Goal: Task Accomplishment & Management: Manage account settings

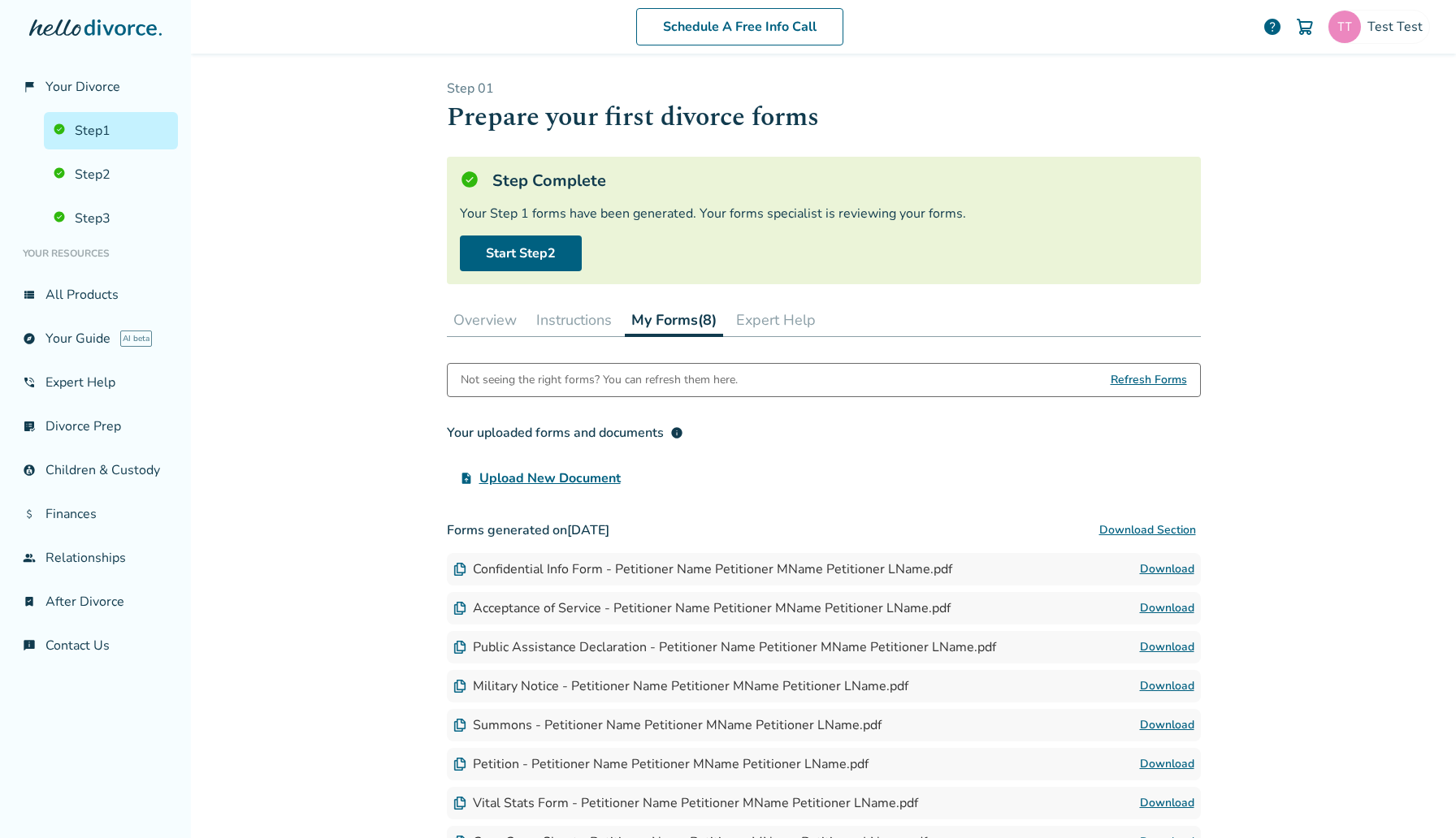
click at [1455, 13] on header "Schedule A Free Info Call Test Test help" at bounding box center [823, 27] width 1265 height 54
click at [1393, 22] on span "Test Test" at bounding box center [1397, 26] width 61 height 18
click at [1253, 125] on link "Profile" at bounding box center [1258, 140] width 39 height 31
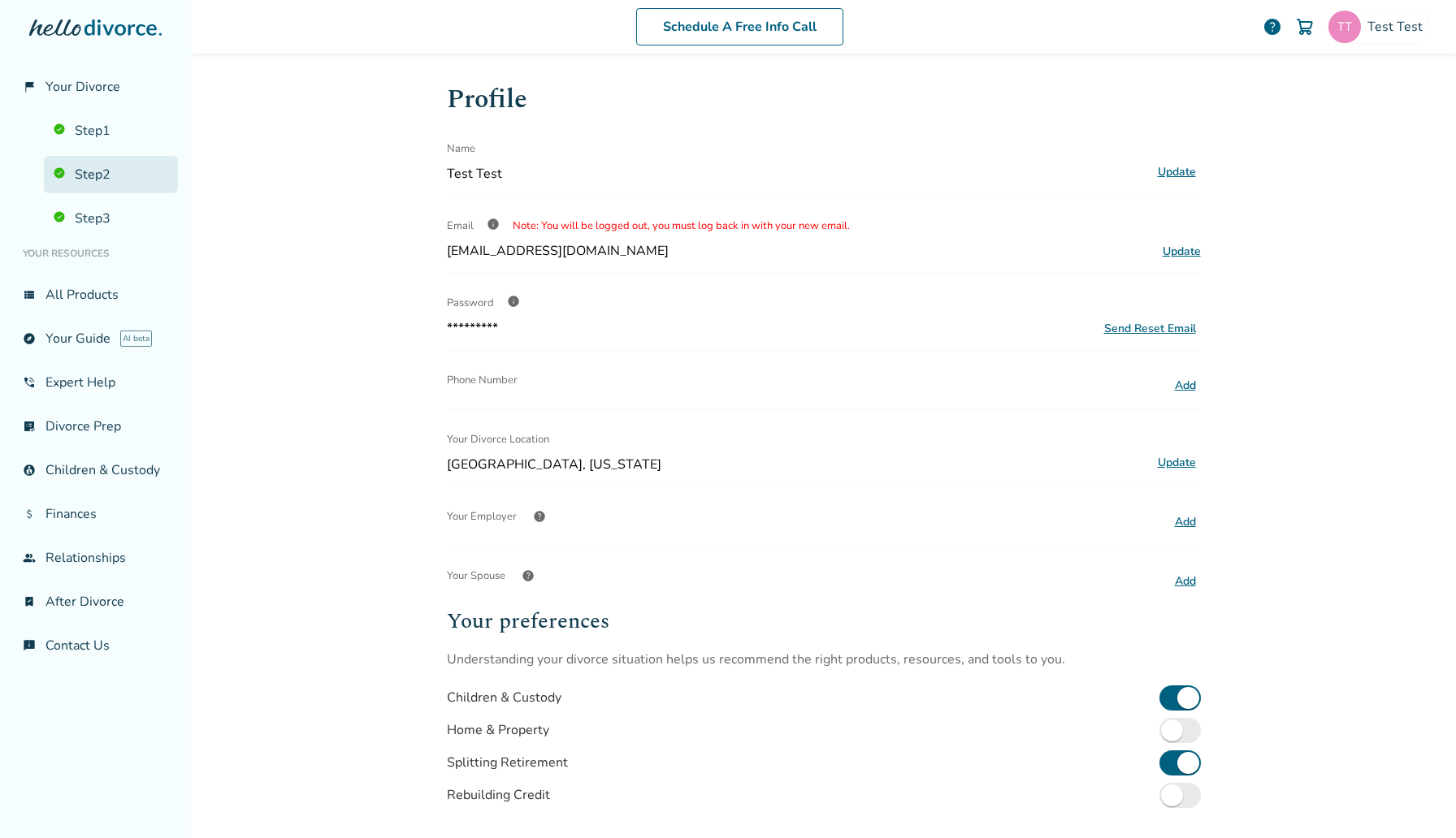
click at [126, 172] on link "Step 2" at bounding box center [110, 175] width 134 height 37
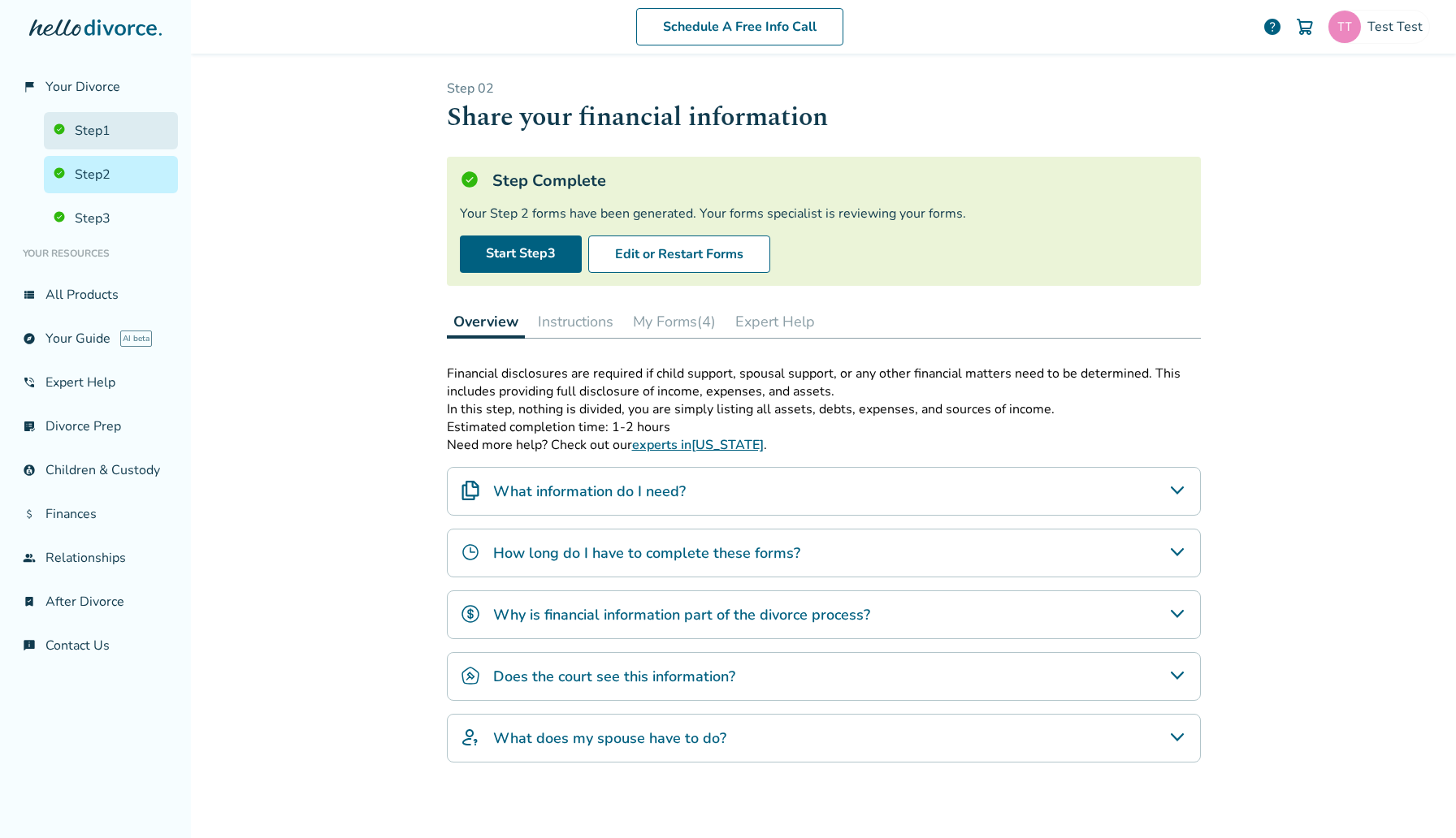
click at [127, 137] on link "Step 1" at bounding box center [110, 130] width 134 height 37
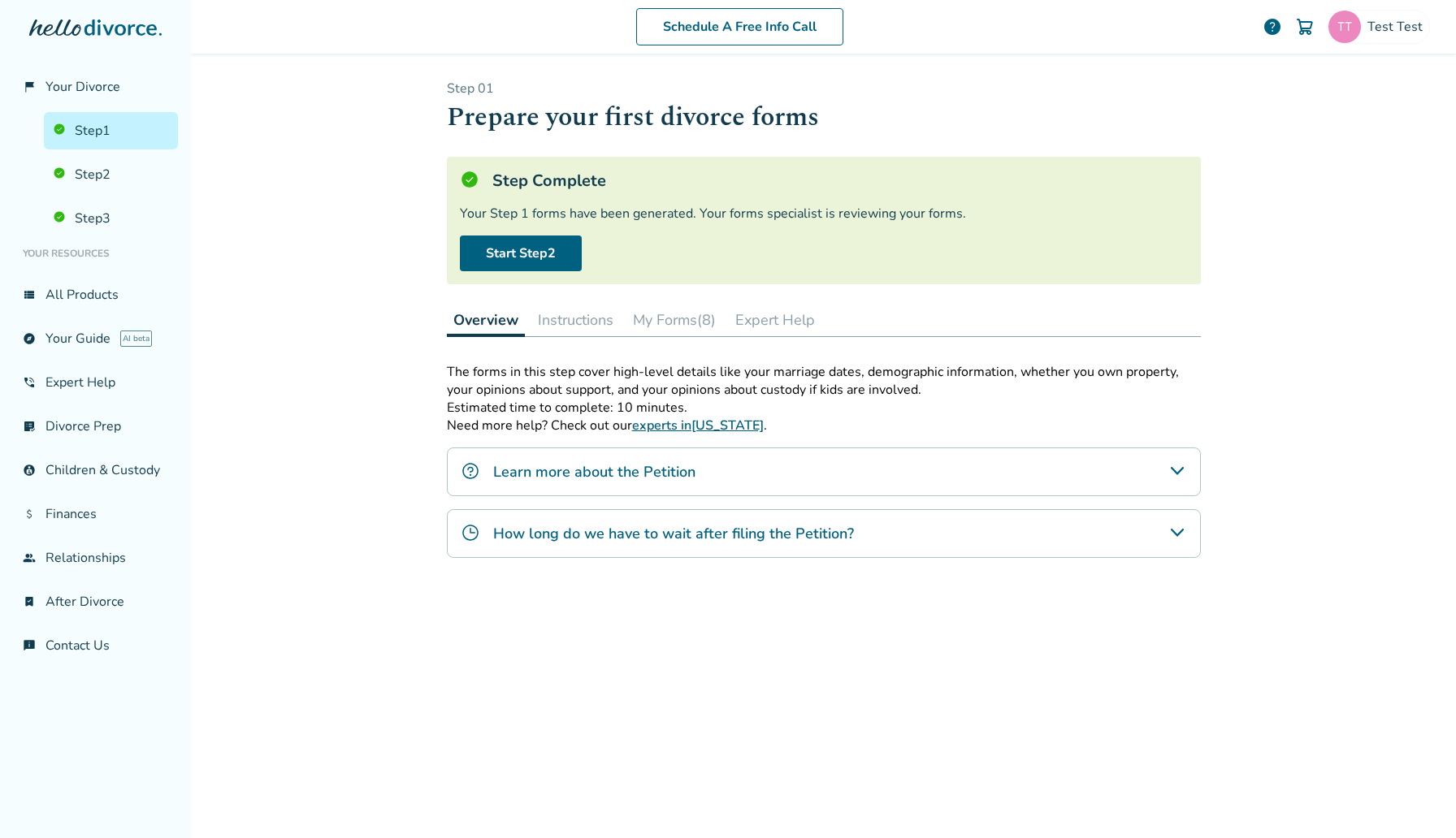
click at [688, 323] on button "My Forms (8)" at bounding box center [674, 319] width 96 height 33
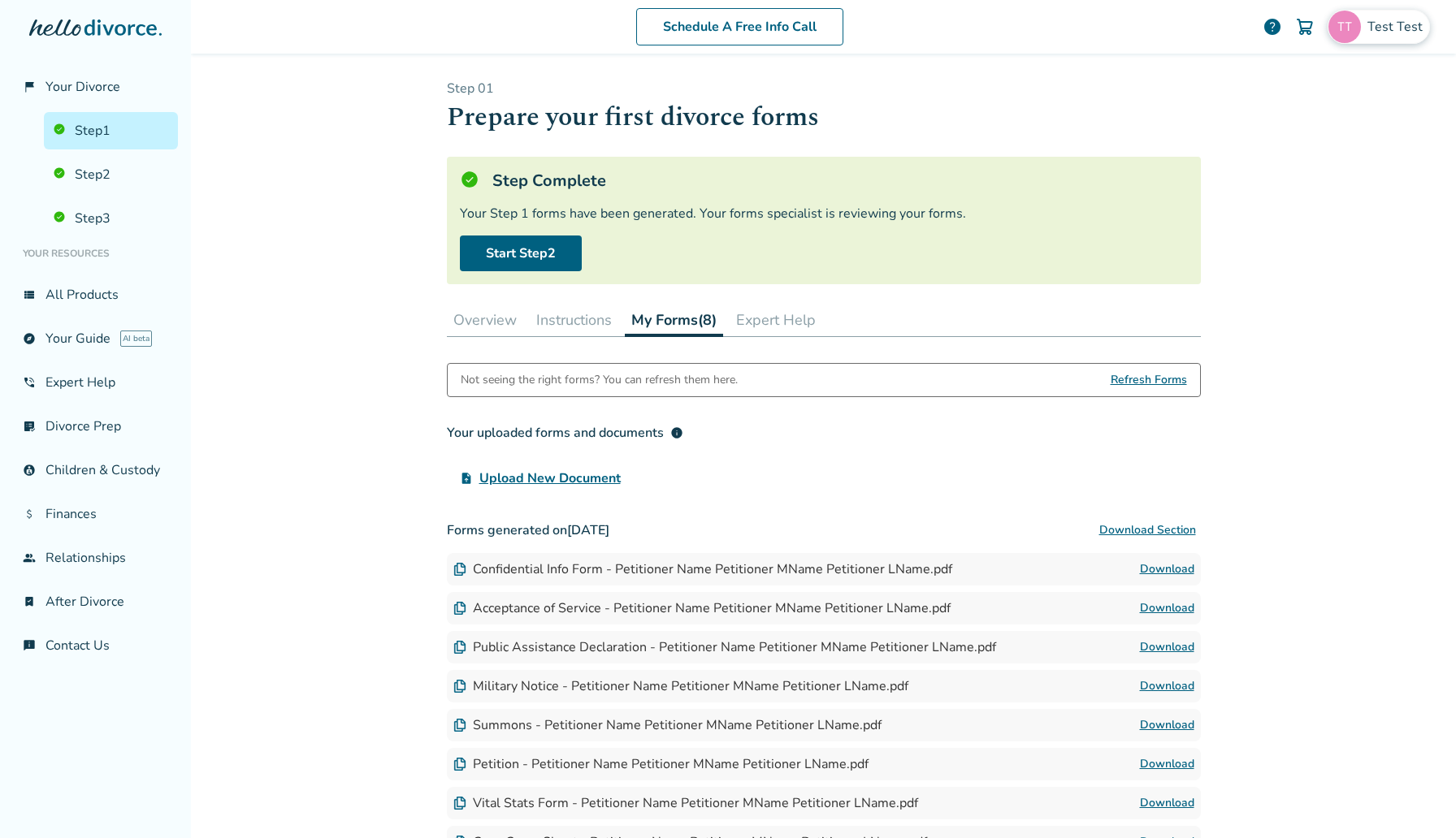
click at [1386, 36] on div "Test Test" at bounding box center [1379, 27] width 103 height 34
click at [1278, 92] on span "sephiroth.jedidiah@freedrops.org" at bounding box center [1321, 101] width 216 height 36
click at [1278, 92] on span "[EMAIL_ADDRESS][DOMAIN_NAME]" at bounding box center [1321, 101] width 216 height 36
copy span "[EMAIL_ADDRESS][DOMAIN_NAME]"
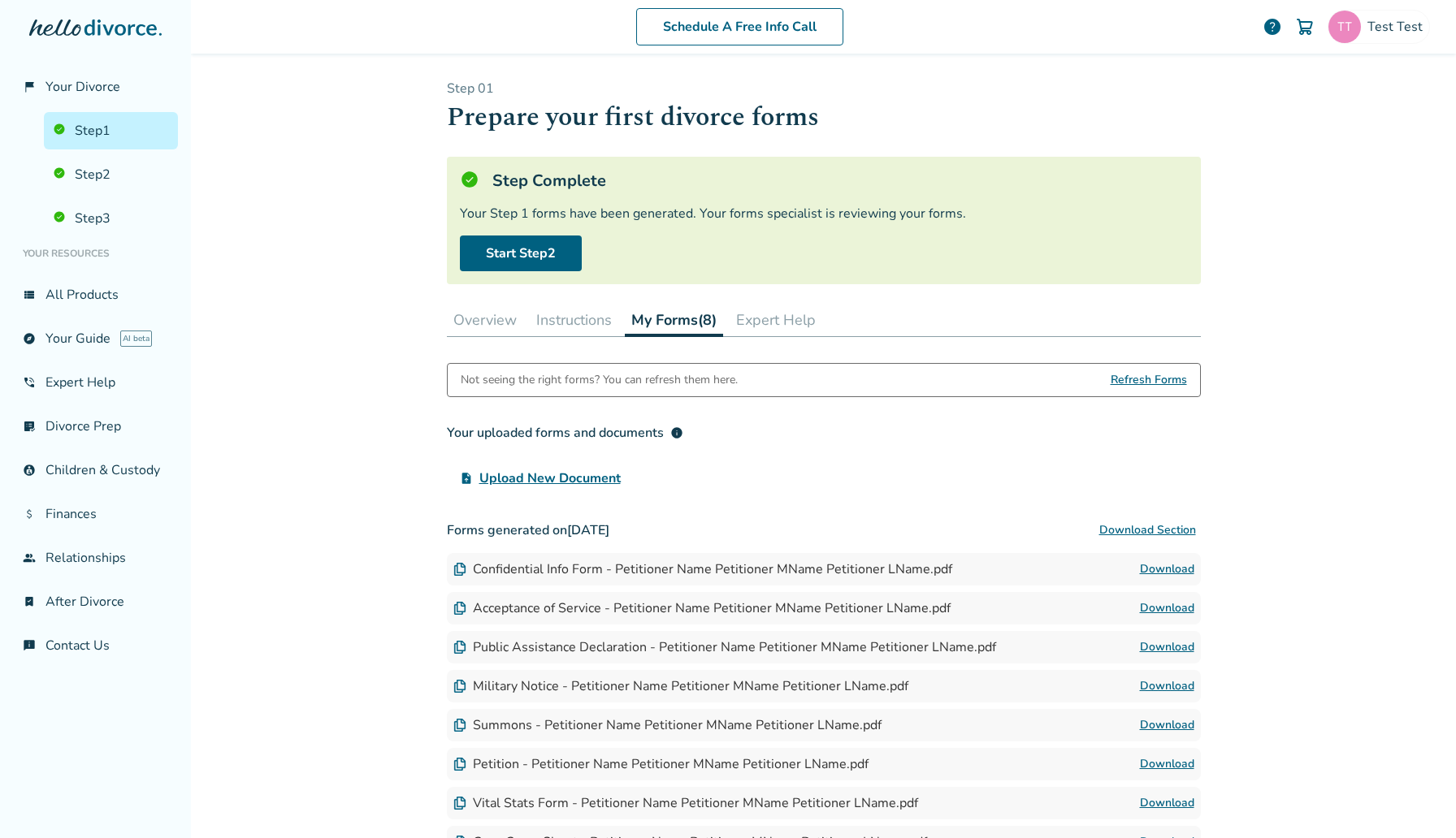
click at [550, 310] on button "Instructions" at bounding box center [573, 319] width 88 height 33
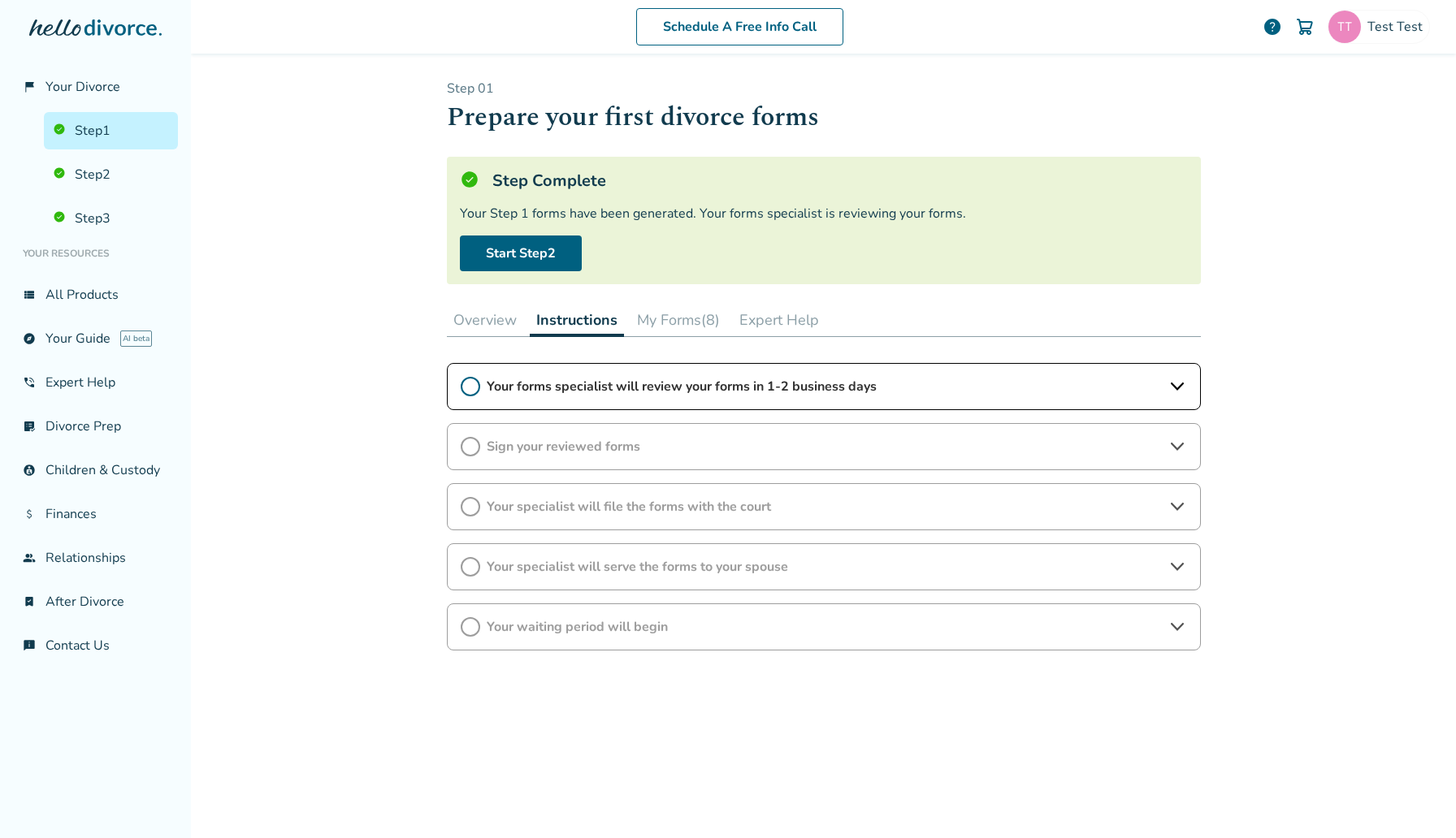
click at [482, 314] on button "Overview" at bounding box center [484, 319] width 76 height 33
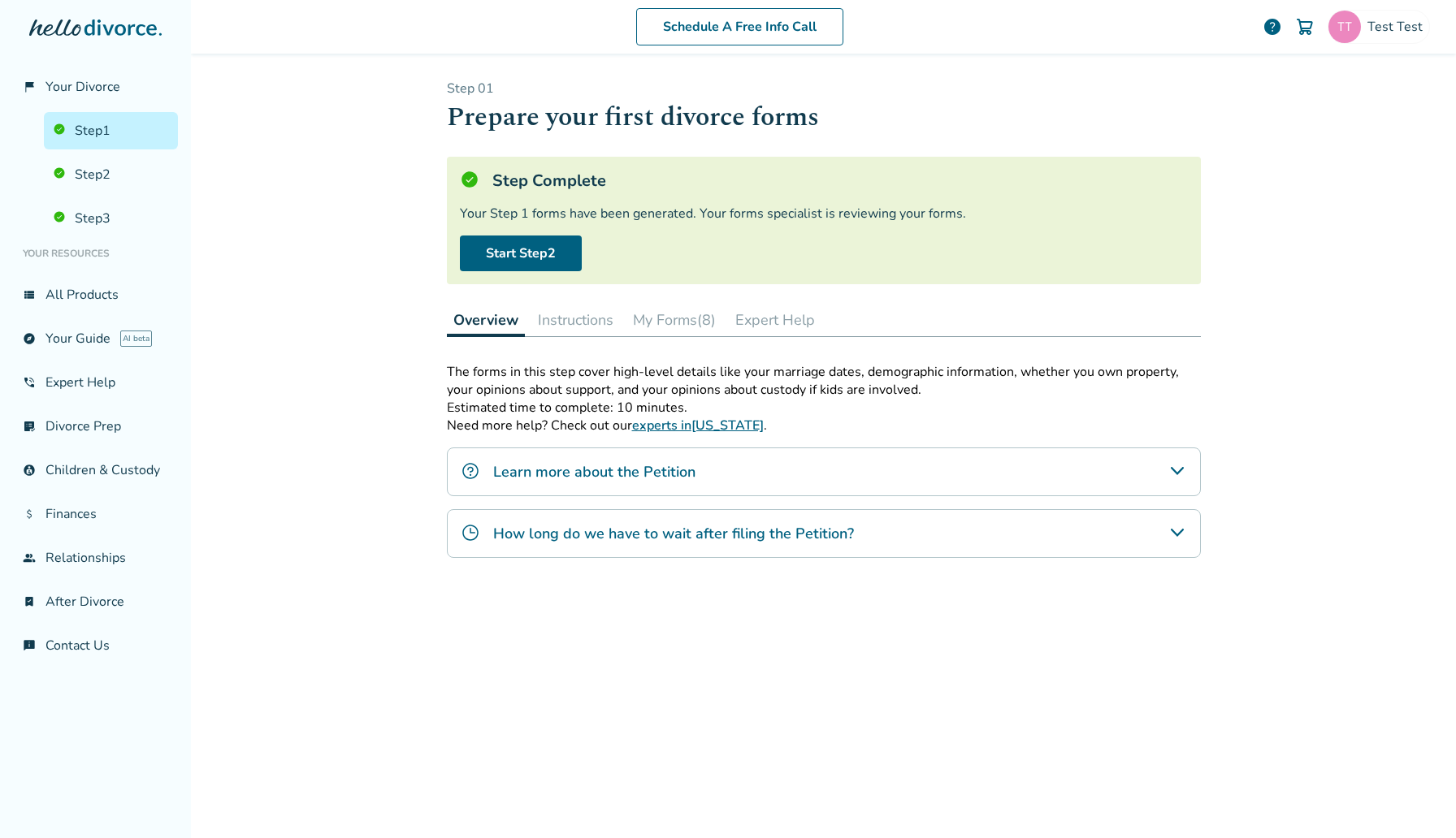
click at [689, 314] on button "My Forms (8)" at bounding box center [674, 319] width 96 height 33
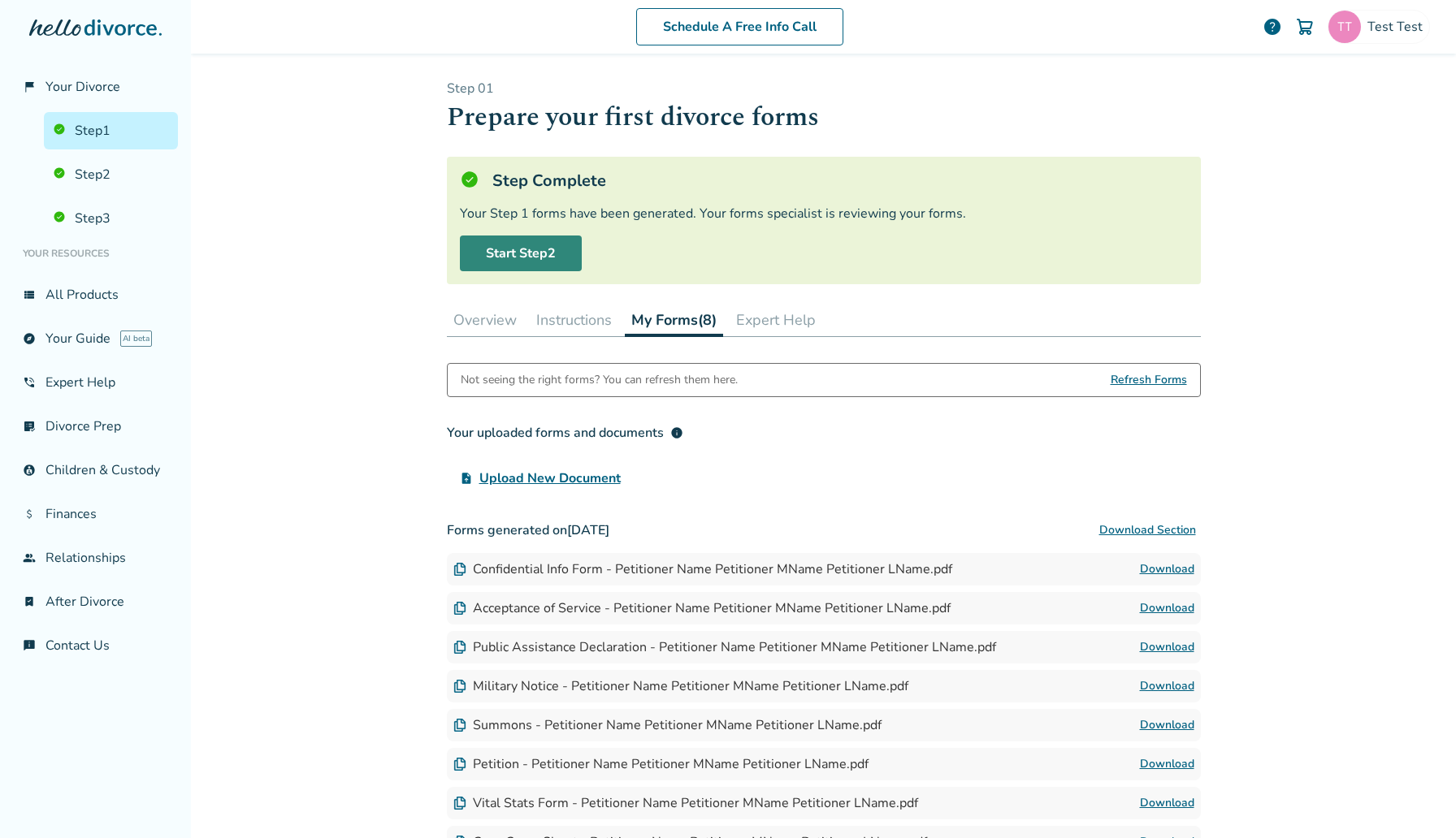
click at [531, 250] on link "Start Step 2" at bounding box center [520, 253] width 122 height 36
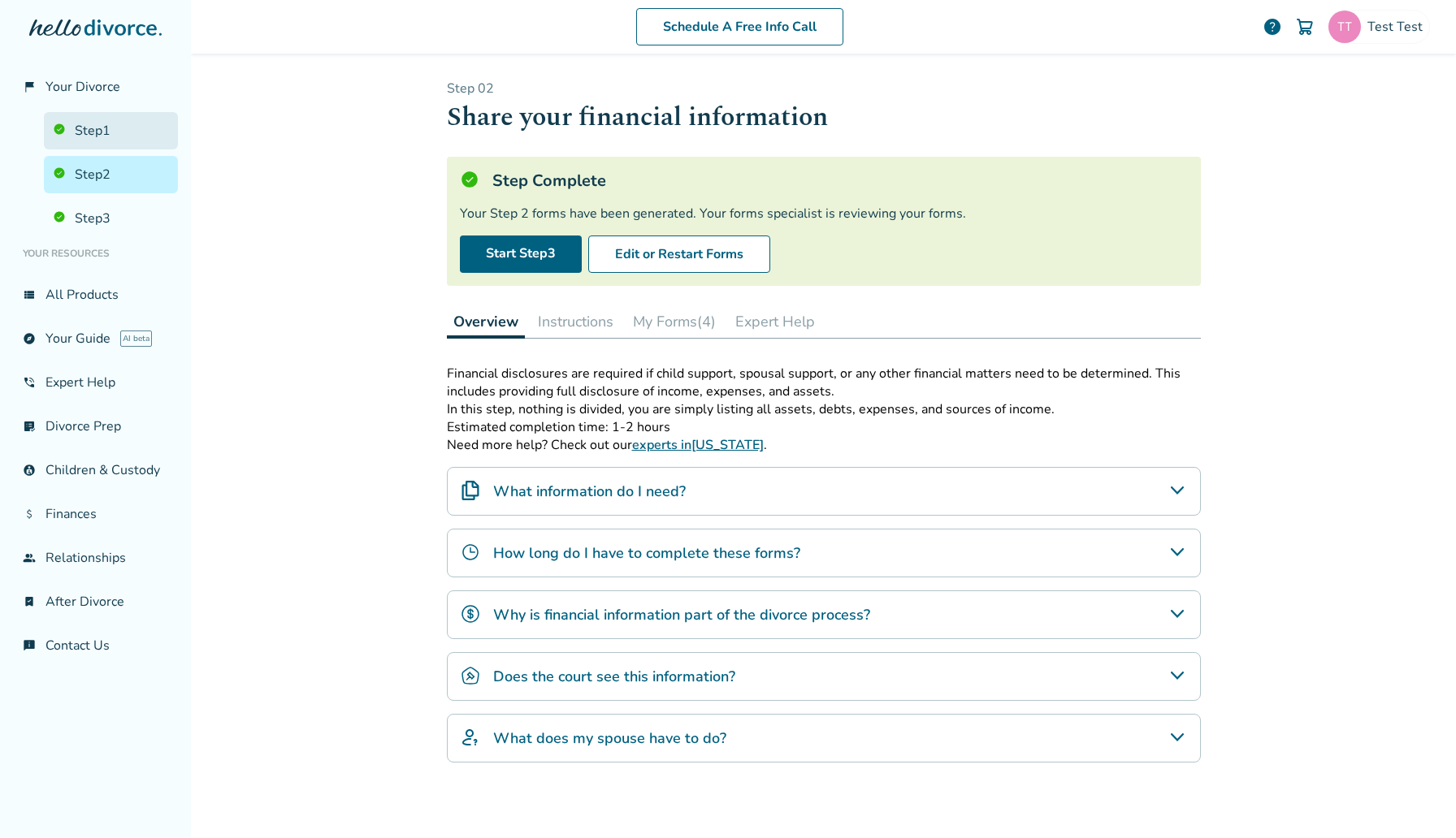
click at [156, 139] on link "Step 1" at bounding box center [110, 130] width 134 height 37
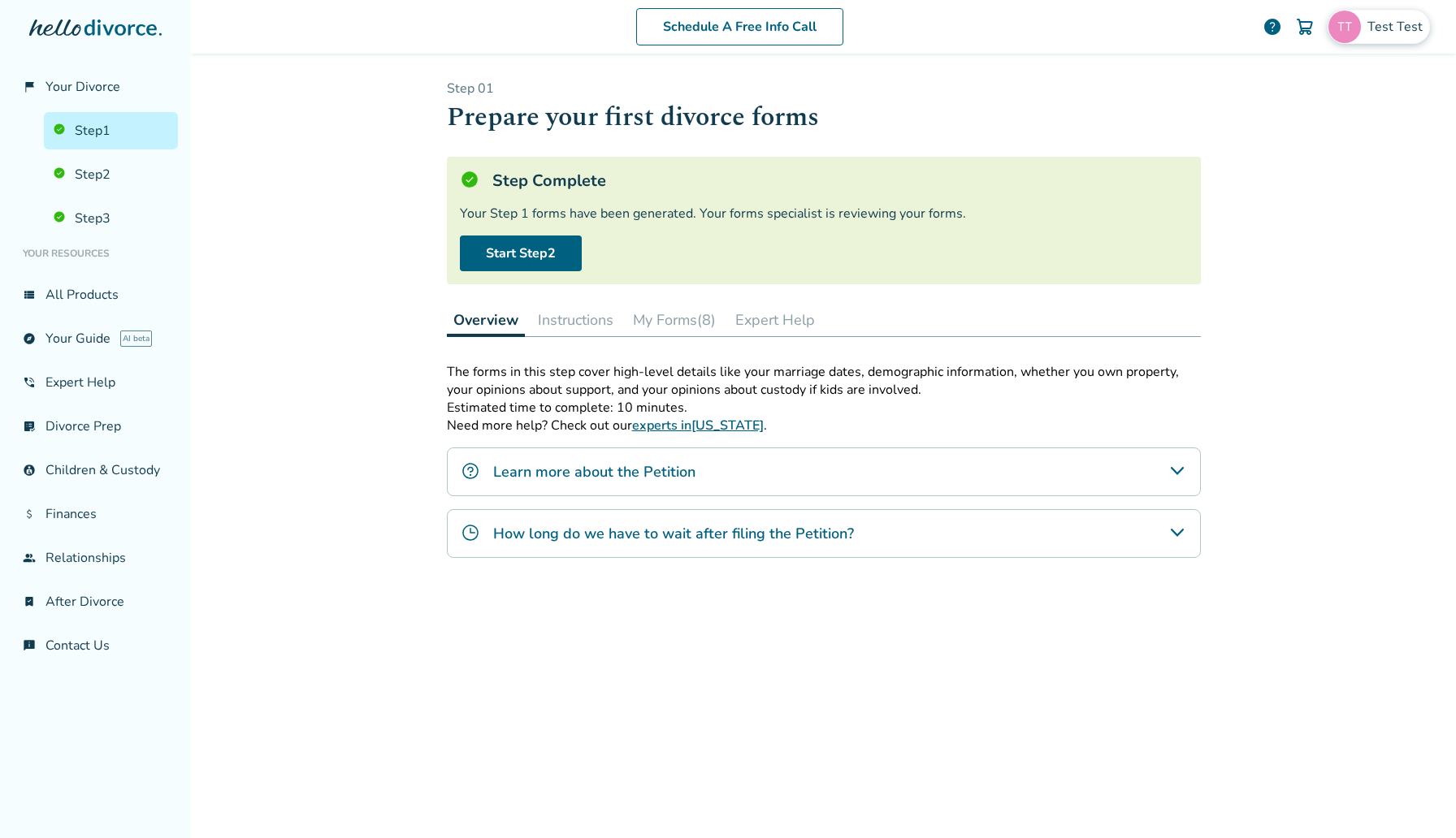
click at [1345, 25] on img at bounding box center [1344, 27] width 33 height 33
click at [1266, 125] on link "Profile" at bounding box center [1258, 140] width 39 height 31
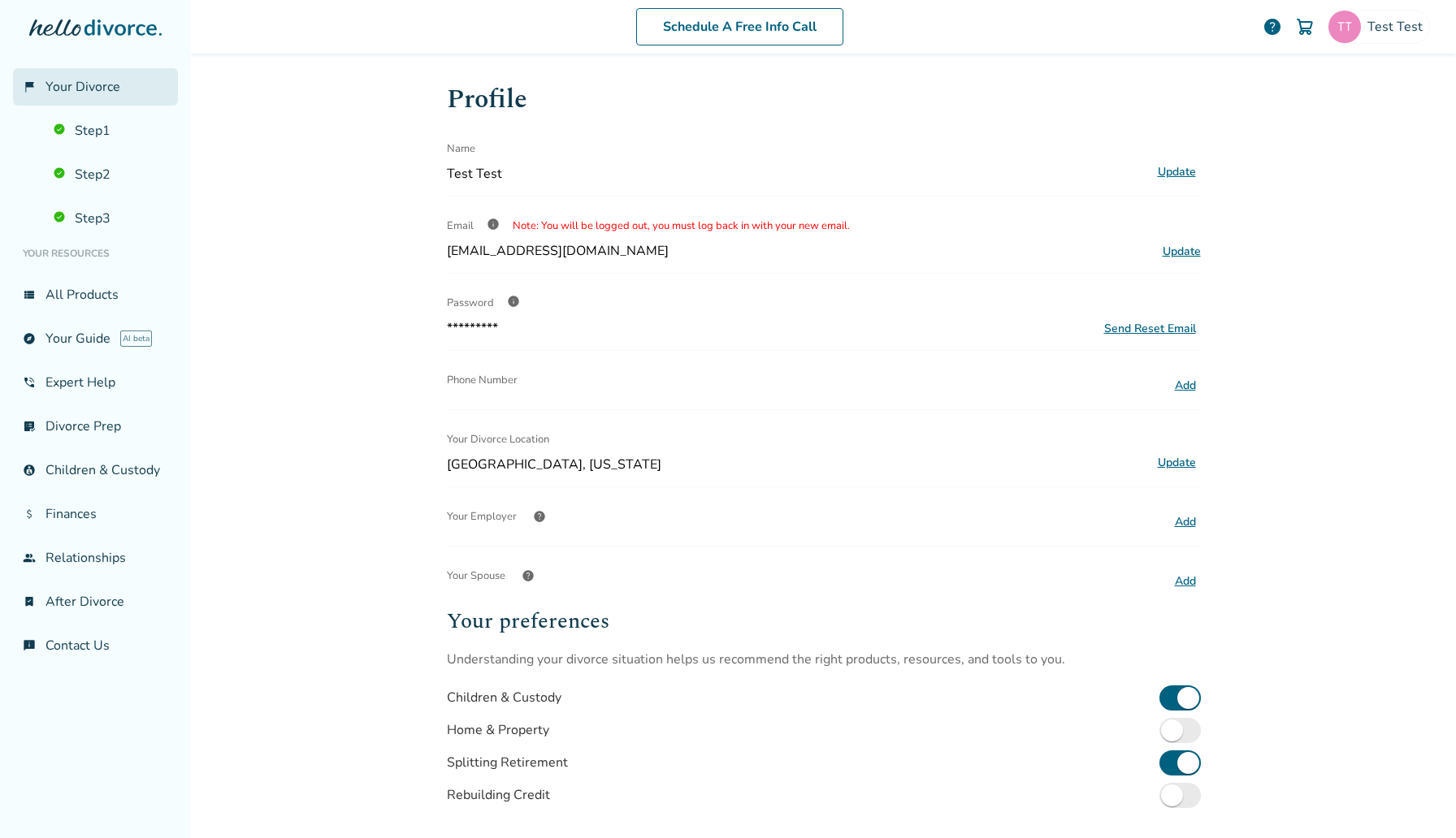
click at [104, 92] on span "Your Divorce" at bounding box center [82, 87] width 75 height 18
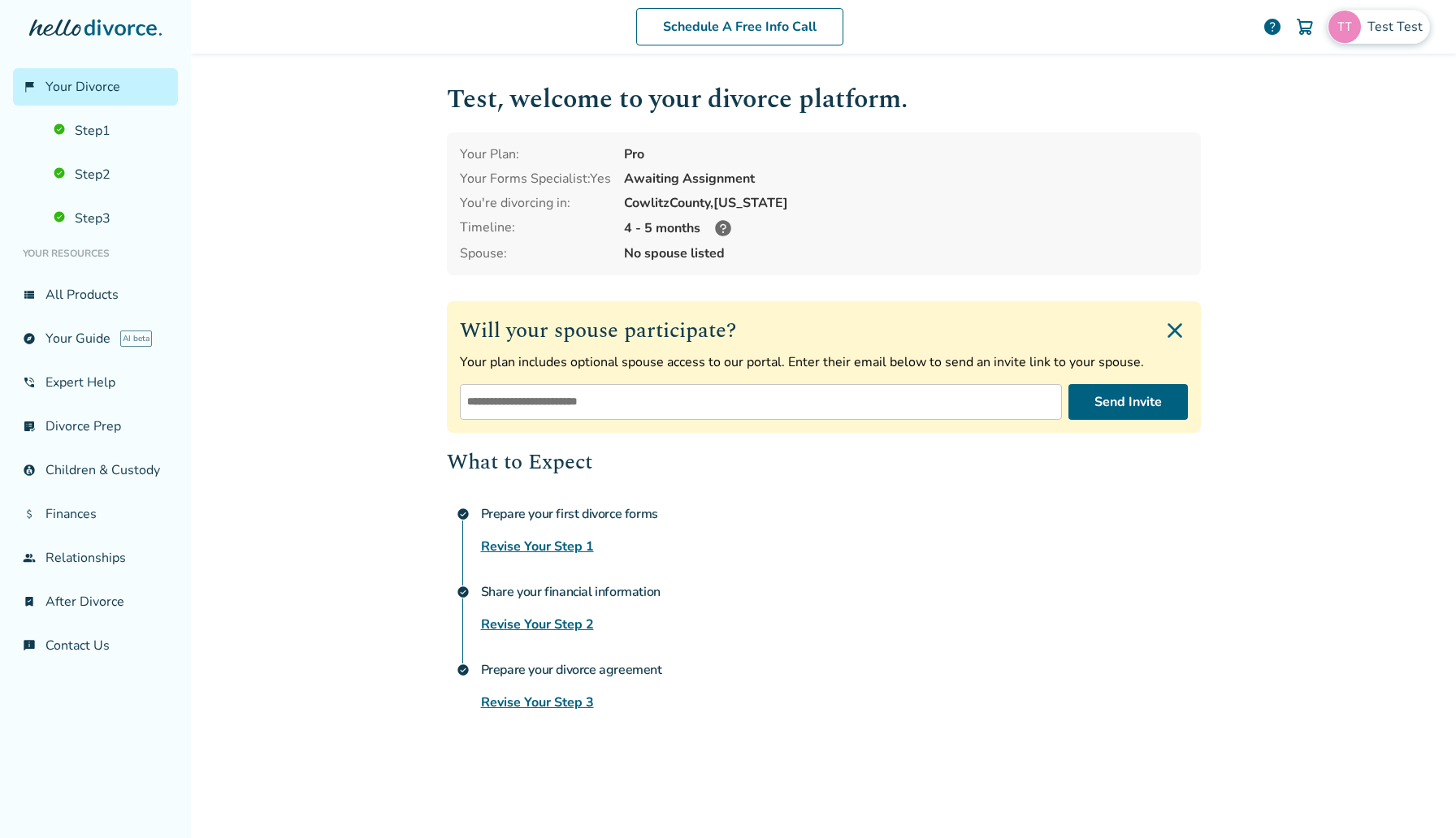
click at [1405, 25] on span "Test Test" at bounding box center [1397, 26] width 61 height 18
click at [1314, 125] on div "Profile" at bounding box center [1321, 140] width 216 height 31
click at [1322, 100] on div "Test Test [EMAIL_ADDRESS][DOMAIN_NAME] Profile Orders Payments Sign Out Close" at bounding box center [1321, 170] width 244 height 250
click at [1325, 91] on span "[EMAIL_ADDRESS][DOMAIN_NAME]" at bounding box center [1321, 101] width 216 height 36
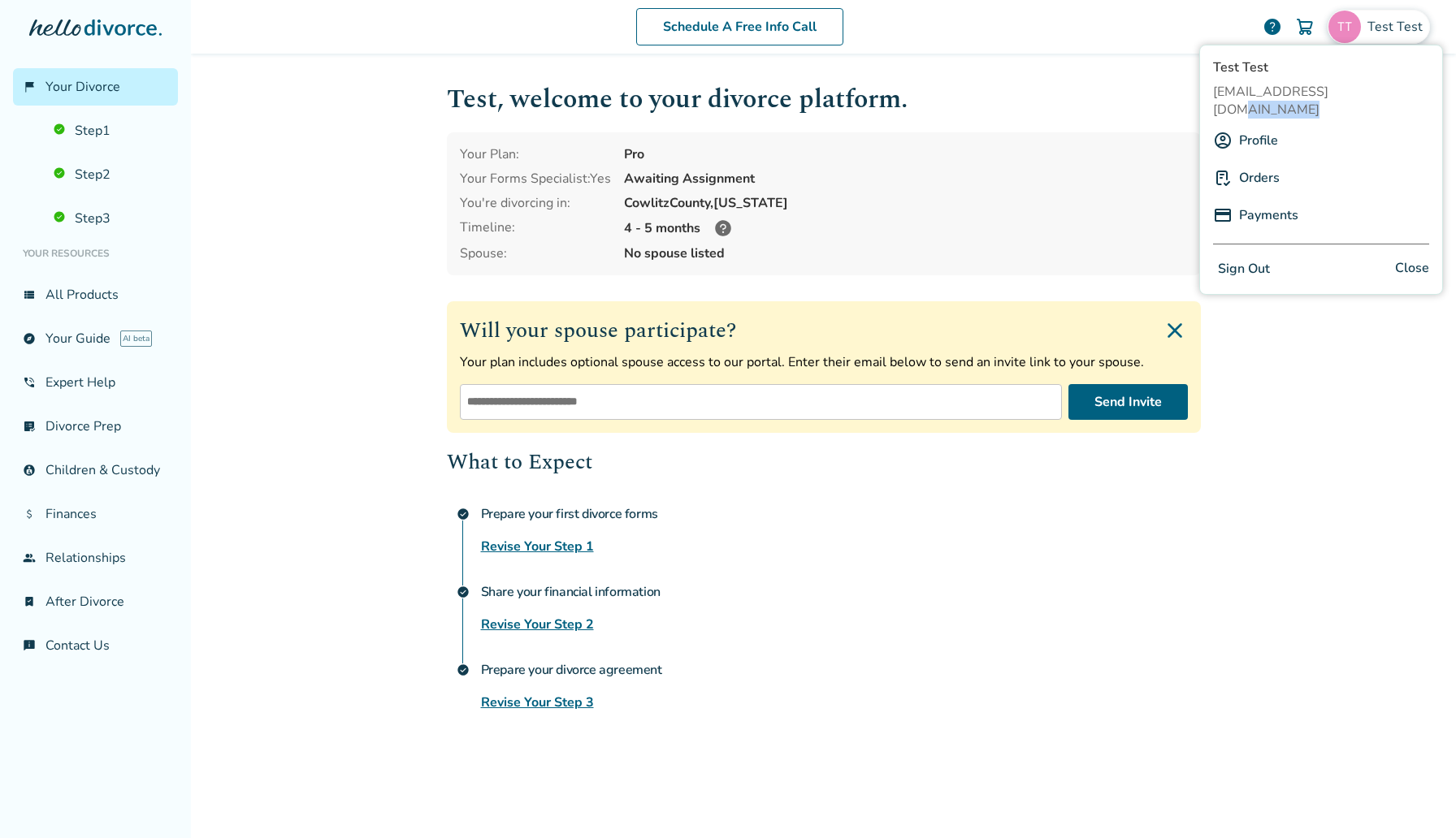
click at [1325, 91] on span "[EMAIL_ADDRESS][DOMAIN_NAME]" at bounding box center [1321, 101] width 216 height 36
copy span "[EMAIL_ADDRESS][DOMAIN_NAME]"
click at [1256, 257] on button "Sign Out" at bounding box center [1243, 269] width 61 height 24
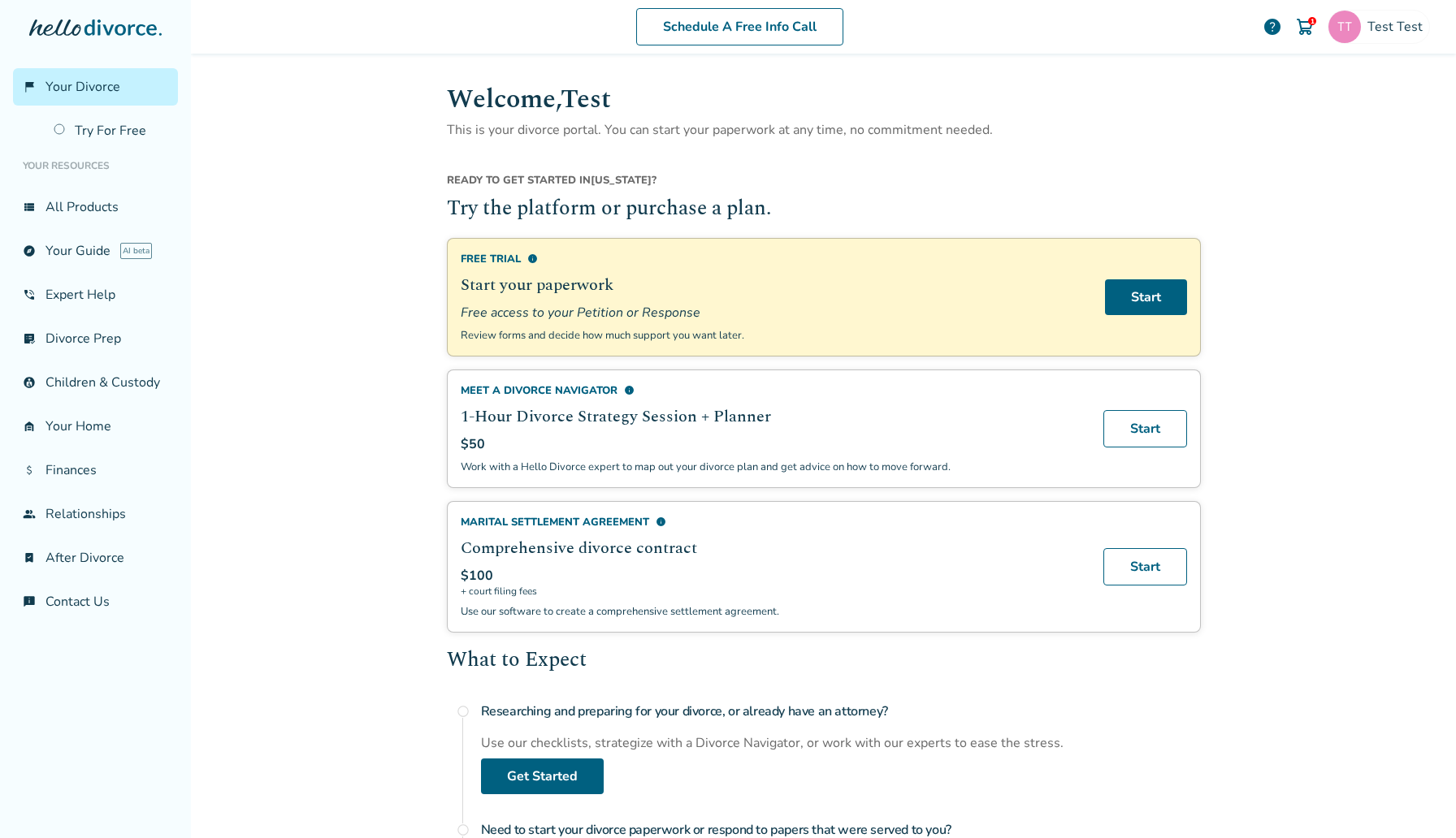
click at [133, 150] on li "Your Resources" at bounding box center [95, 166] width 165 height 33
click at [1360, 18] on img at bounding box center [1344, 27] width 33 height 33
click at [136, 146] on link "Try For Free" at bounding box center [110, 130] width 134 height 37
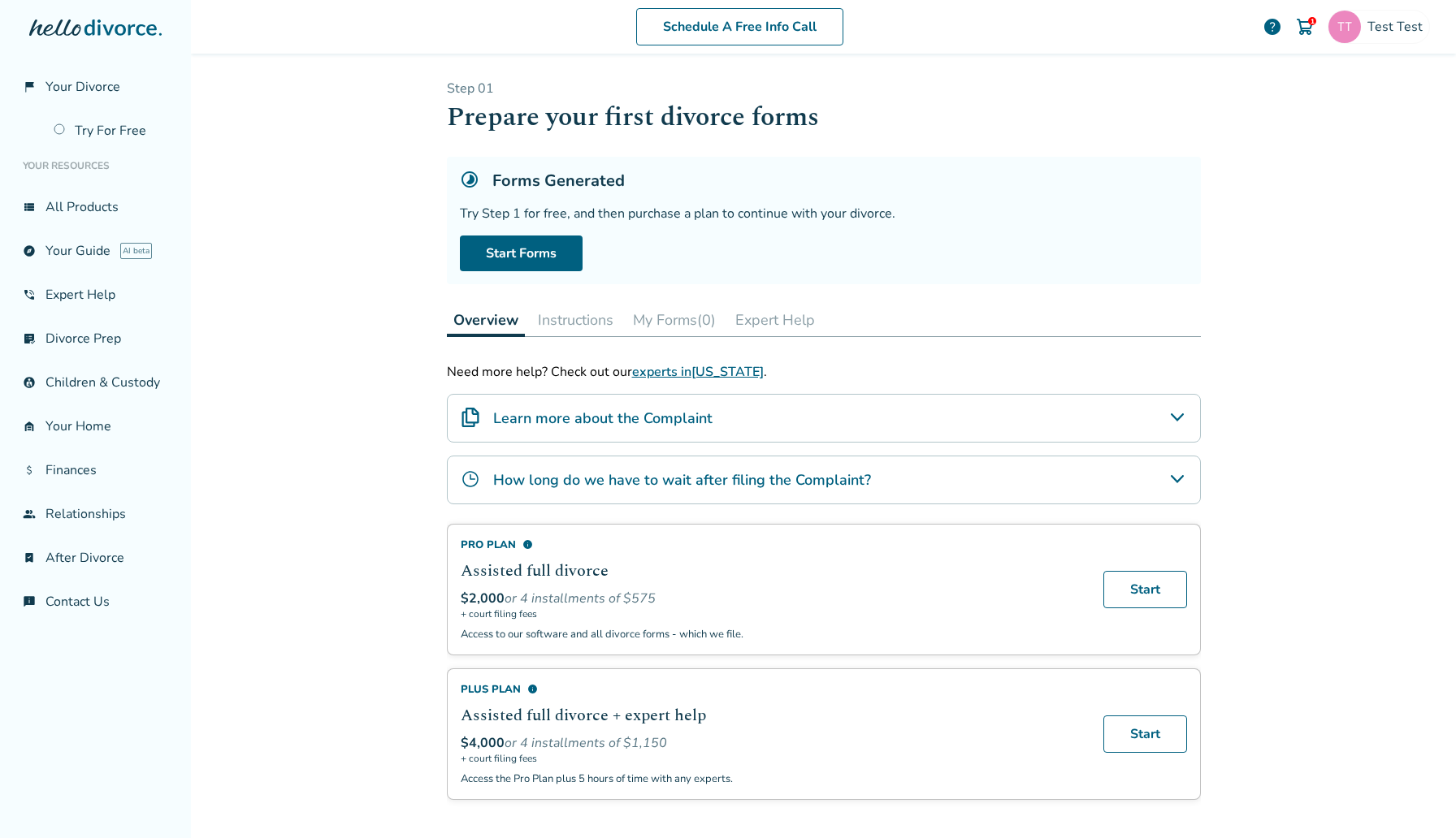
click at [678, 308] on button "My Forms (0)" at bounding box center [674, 319] width 96 height 33
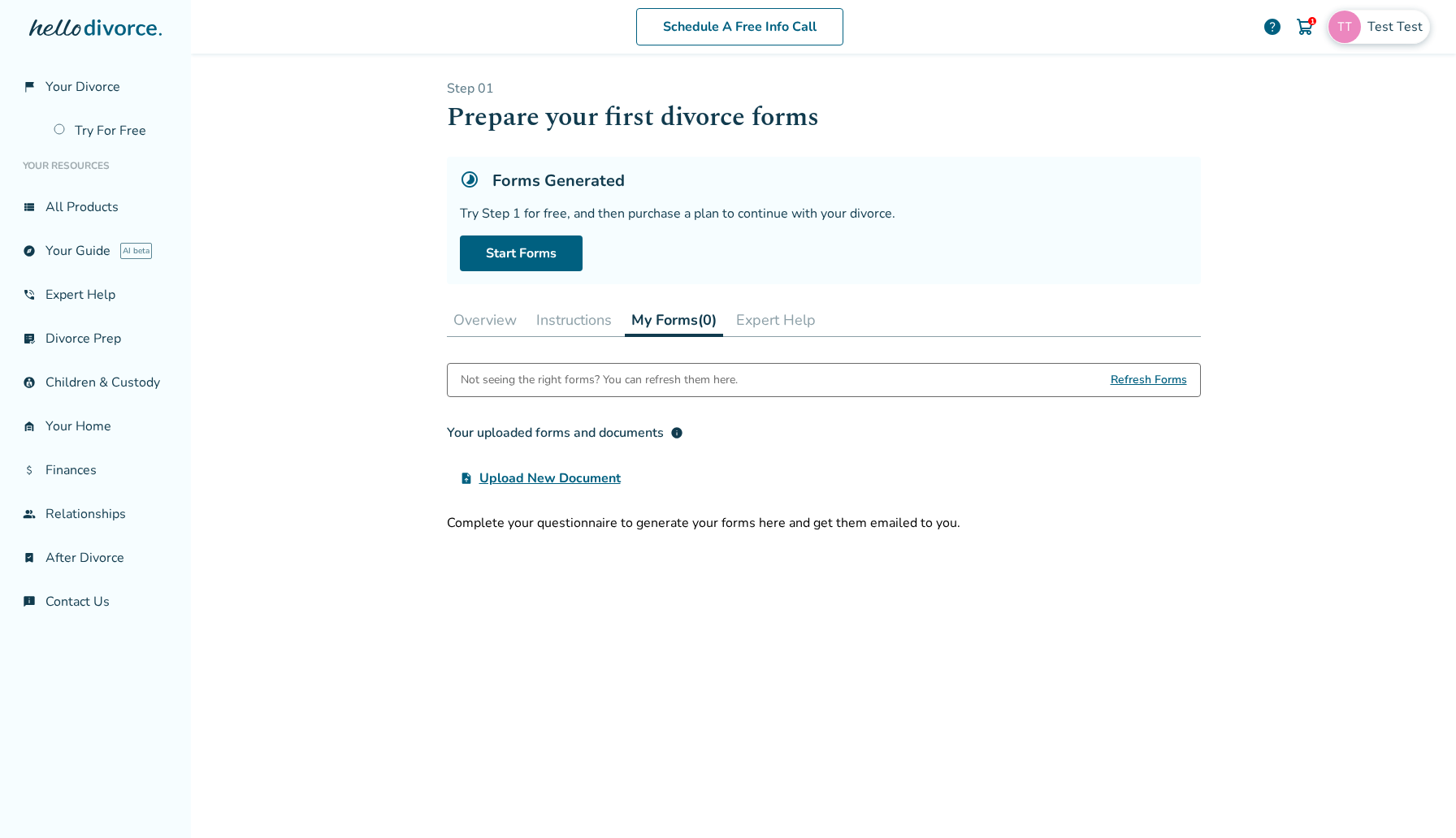
click at [1368, 37] on div "Test Test" at bounding box center [1379, 27] width 103 height 34
click at [1265, 143] on link "Profile" at bounding box center [1258, 158] width 39 height 31
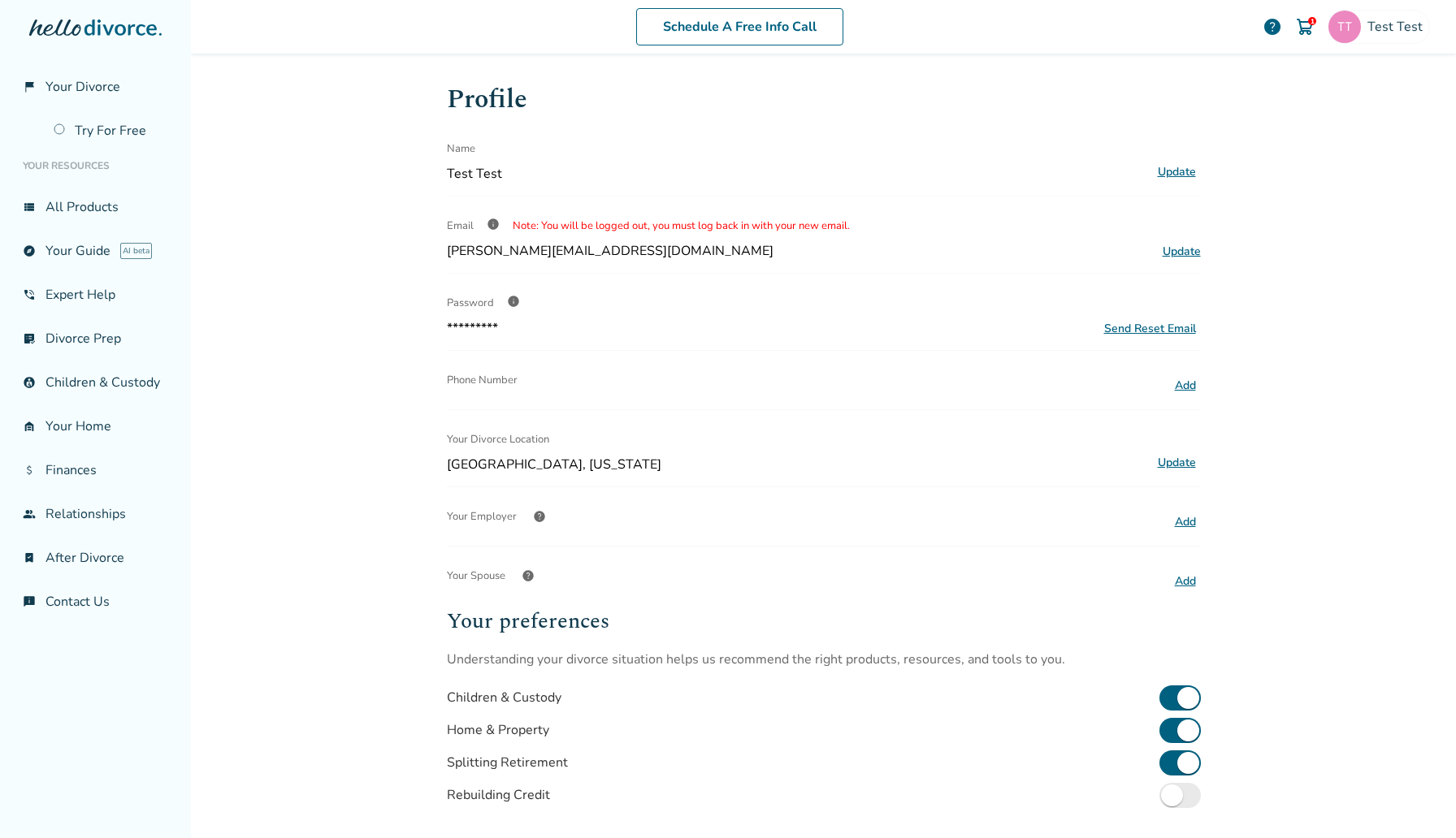
click at [1177, 461] on button "Update" at bounding box center [1176, 462] width 48 height 21
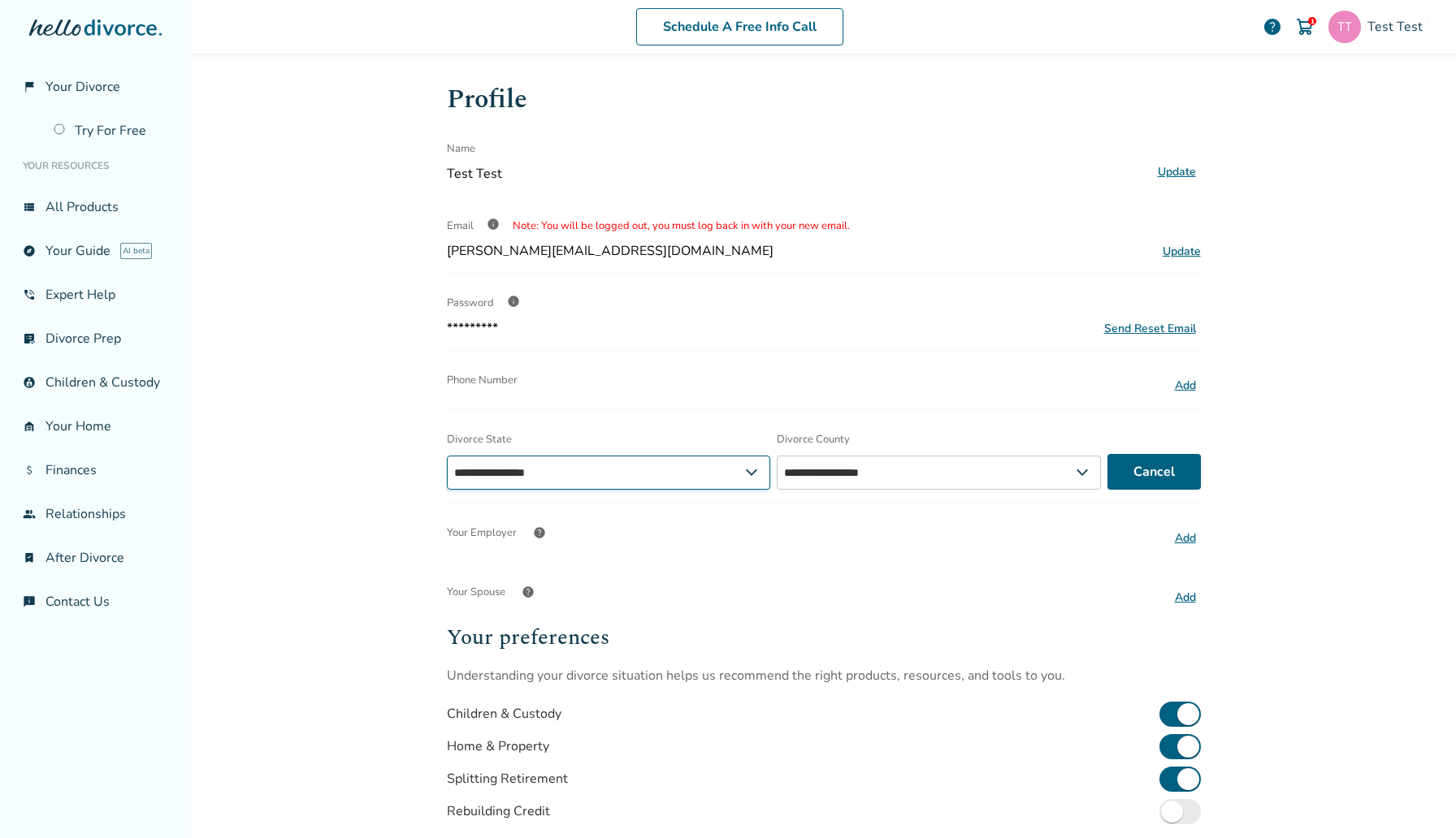
click at [559, 471] on select "**********" at bounding box center [609, 472] width 324 height 34
select select "**"
click at [446, 456] on select "**********" at bounding box center [609, 472] width 324 height 34
click at [878, 474] on select "**********" at bounding box center [948, 472] width 330 height 34
select select "******"
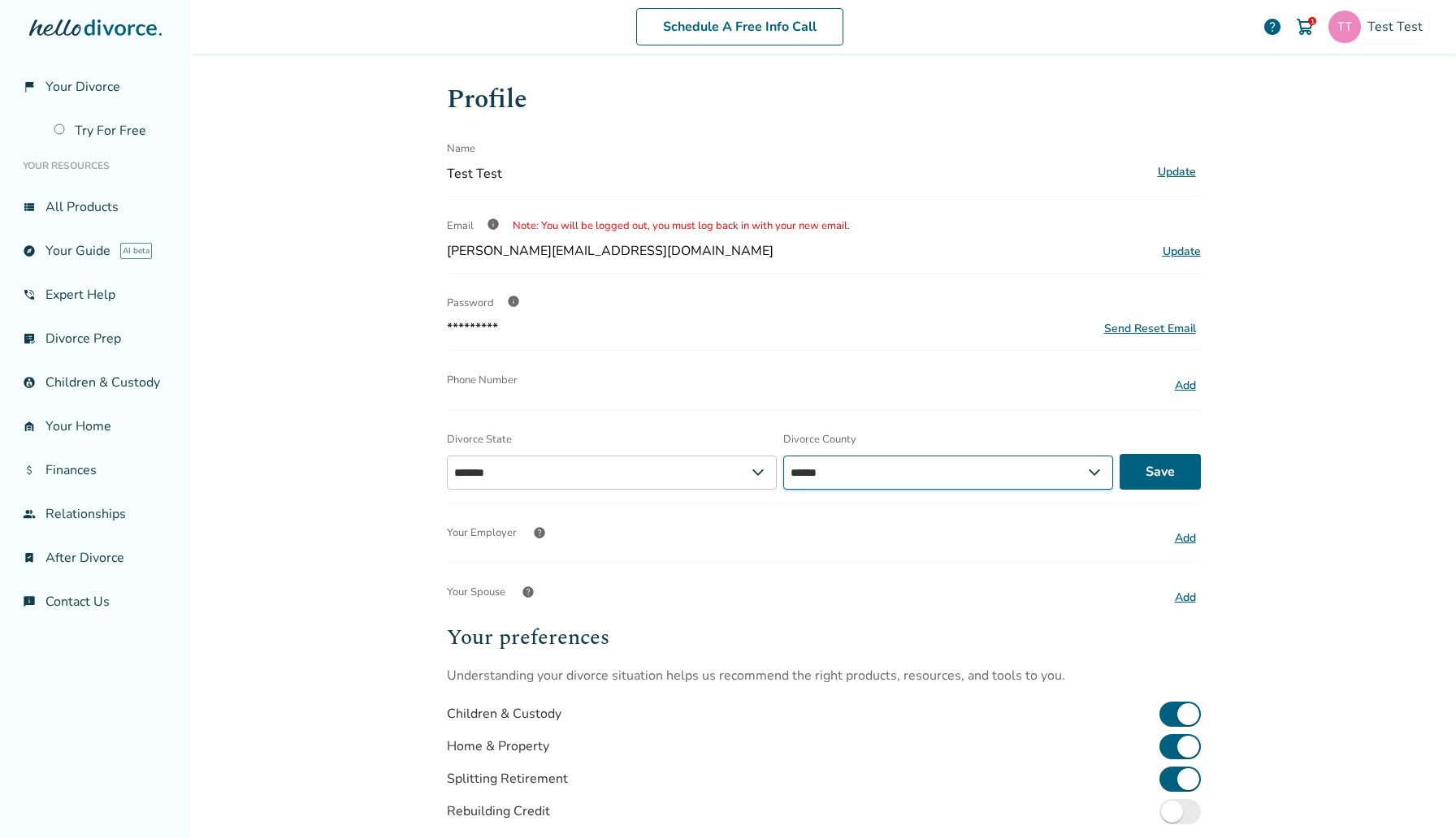
click at [783, 456] on select "**********" at bounding box center [948, 472] width 330 height 34
click at [1166, 478] on button "Save" at bounding box center [1160, 472] width 82 height 36
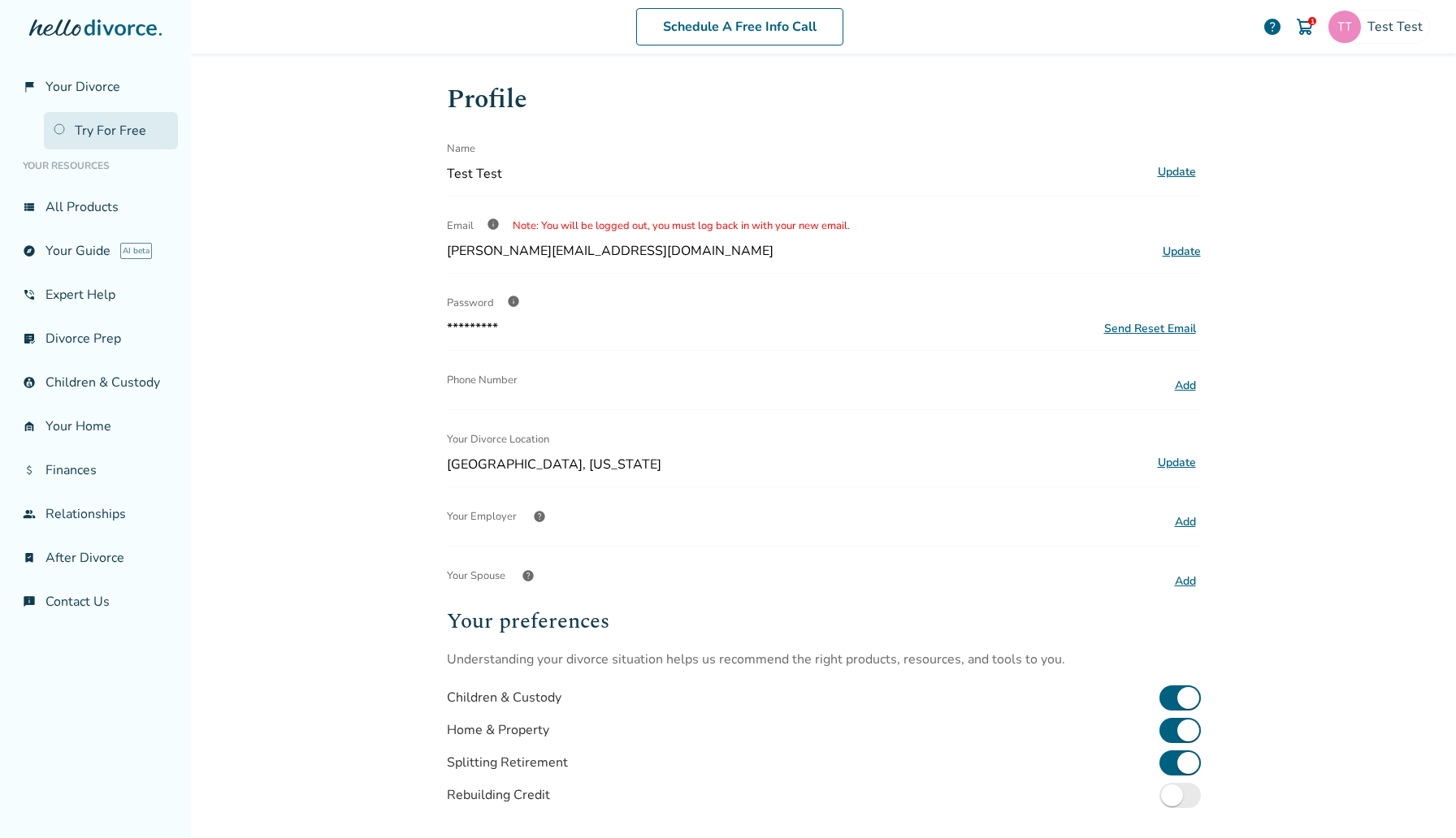
click at [143, 112] on link "Try For Free" at bounding box center [110, 130] width 134 height 37
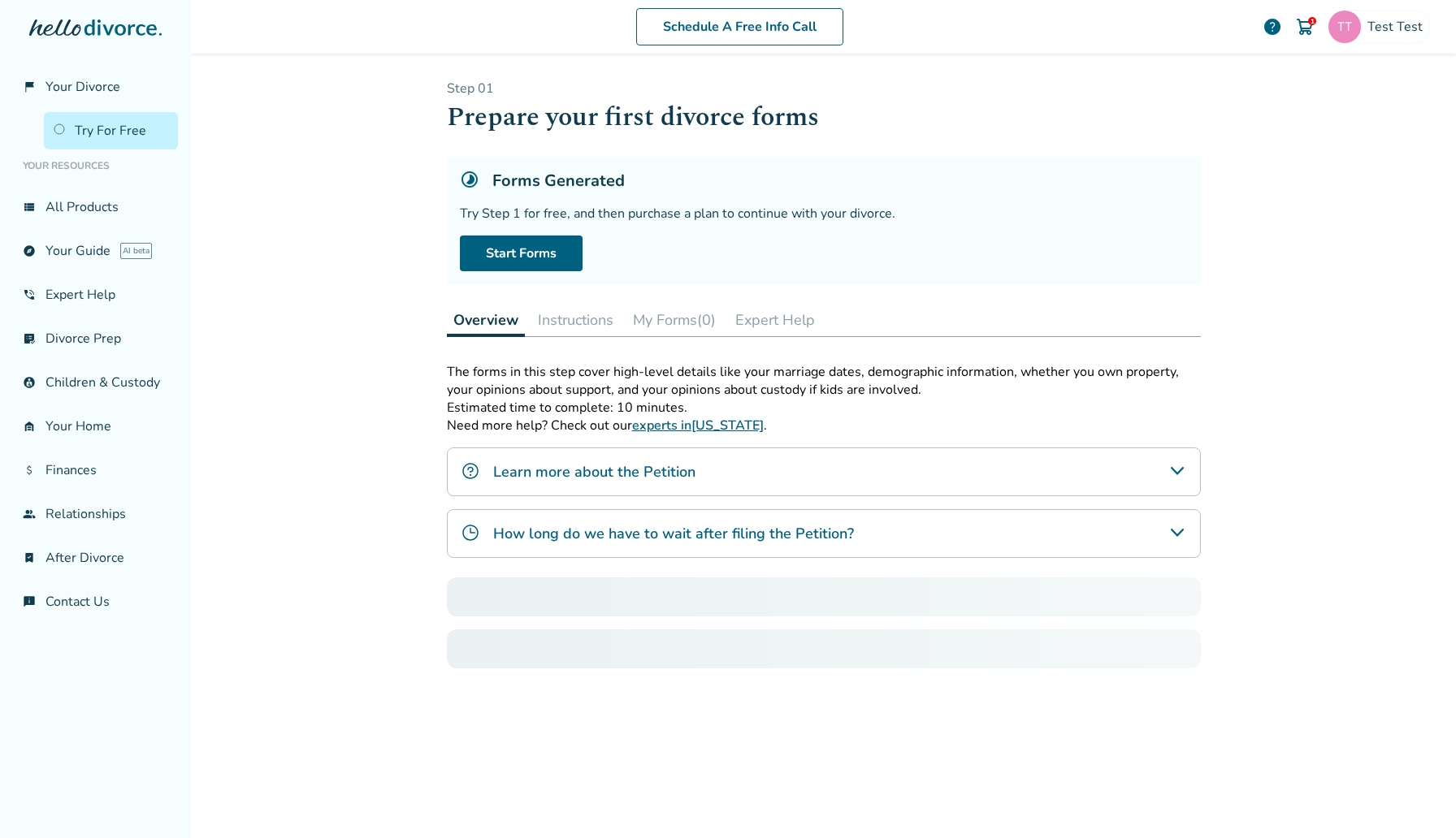
click at [108, 66] on div at bounding box center [95, 44] width 165 height 49
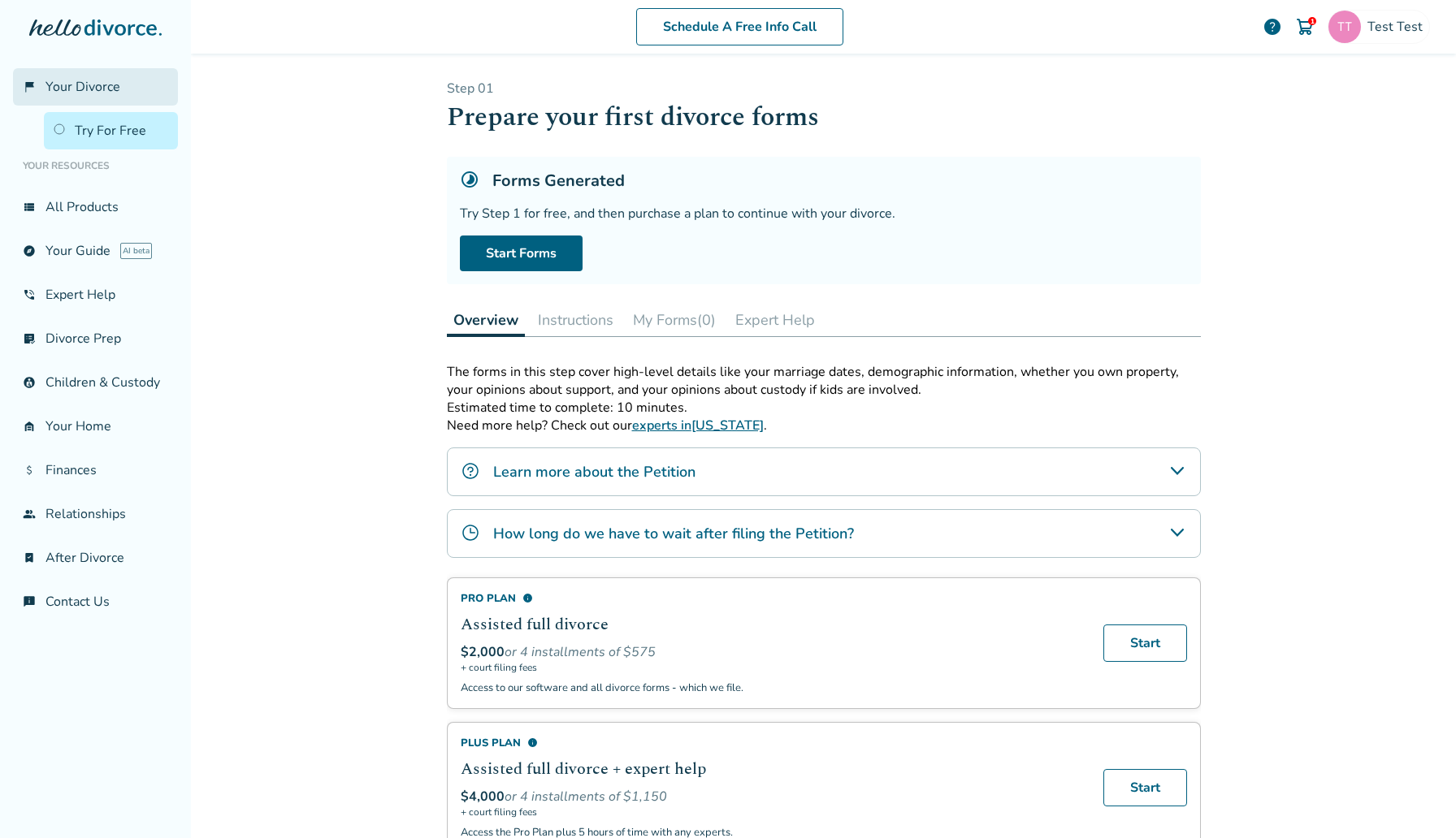
click at [113, 99] on link "flag_2 Your Divorce" at bounding box center [95, 87] width 165 height 37
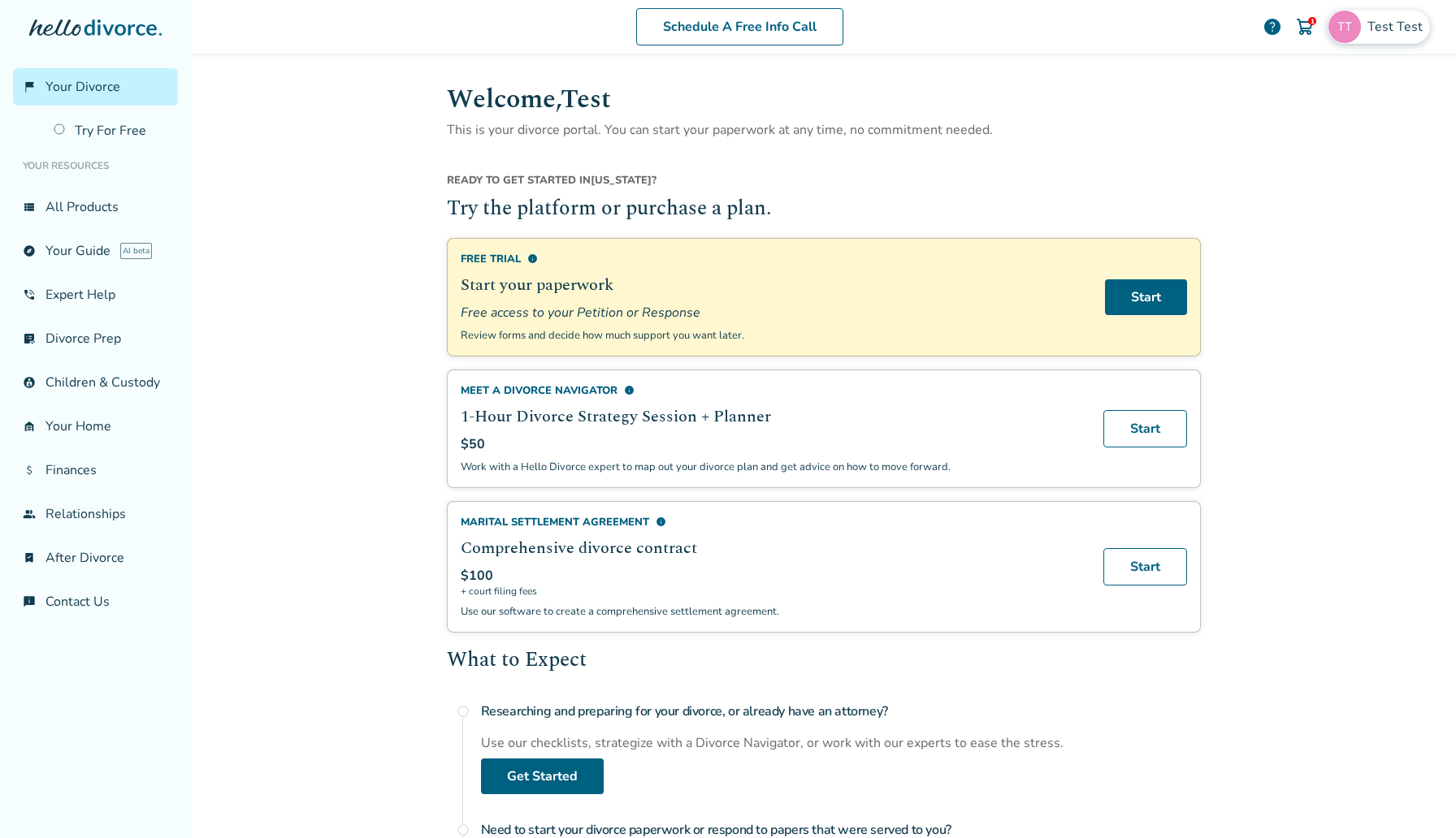
click at [1401, 19] on span "Test Test" at bounding box center [1397, 26] width 61 height 18
click at [1316, 83] on span "abelino.poyraz@freedrops.org" at bounding box center [1321, 110] width 216 height 54
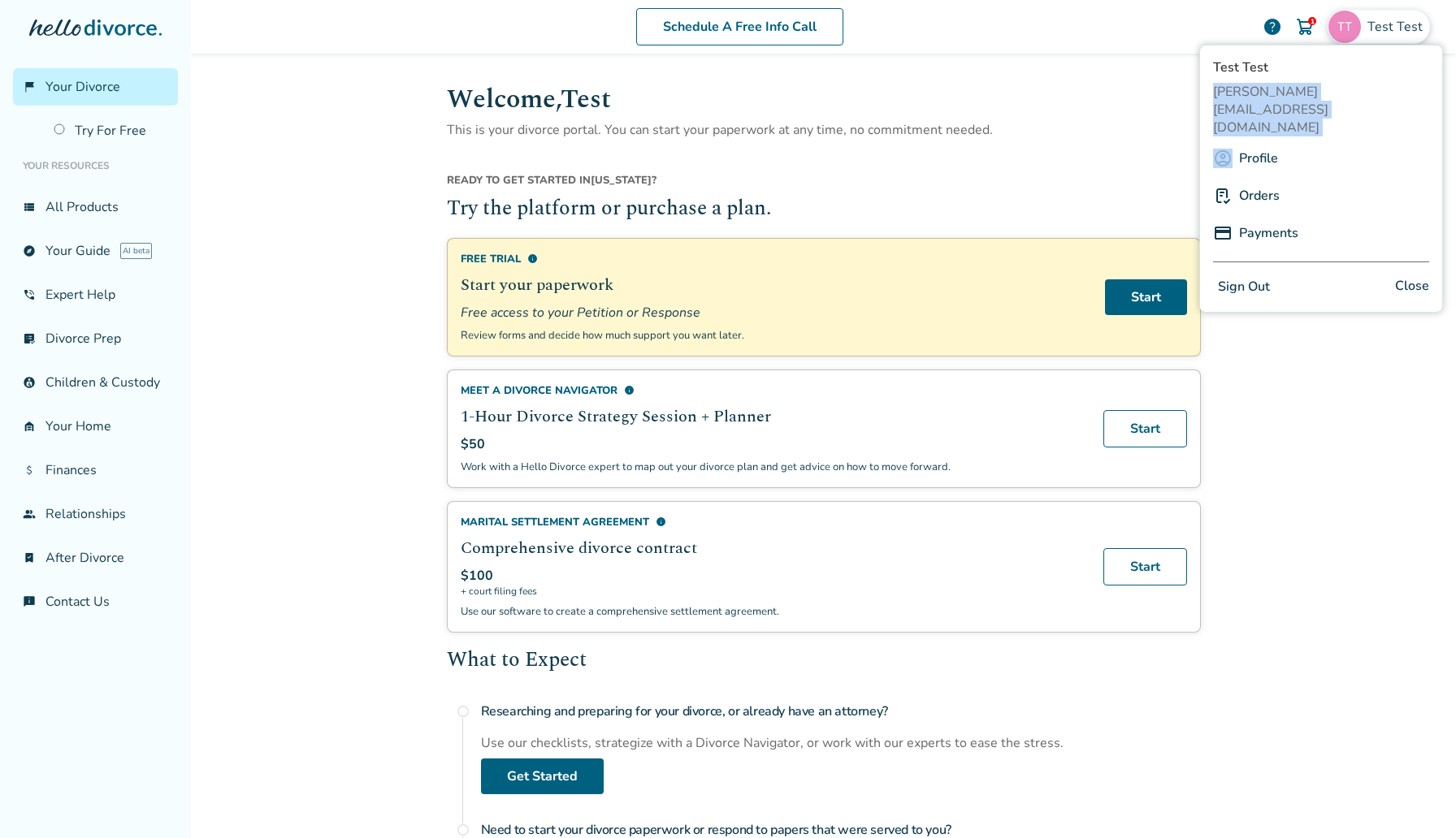
click at [1316, 83] on span "abelino.poyraz@freedrops.org" at bounding box center [1321, 110] width 216 height 54
copy span "abelino.poyraz@freedrops.org"
click at [117, 131] on link "Try For Free" at bounding box center [110, 130] width 134 height 37
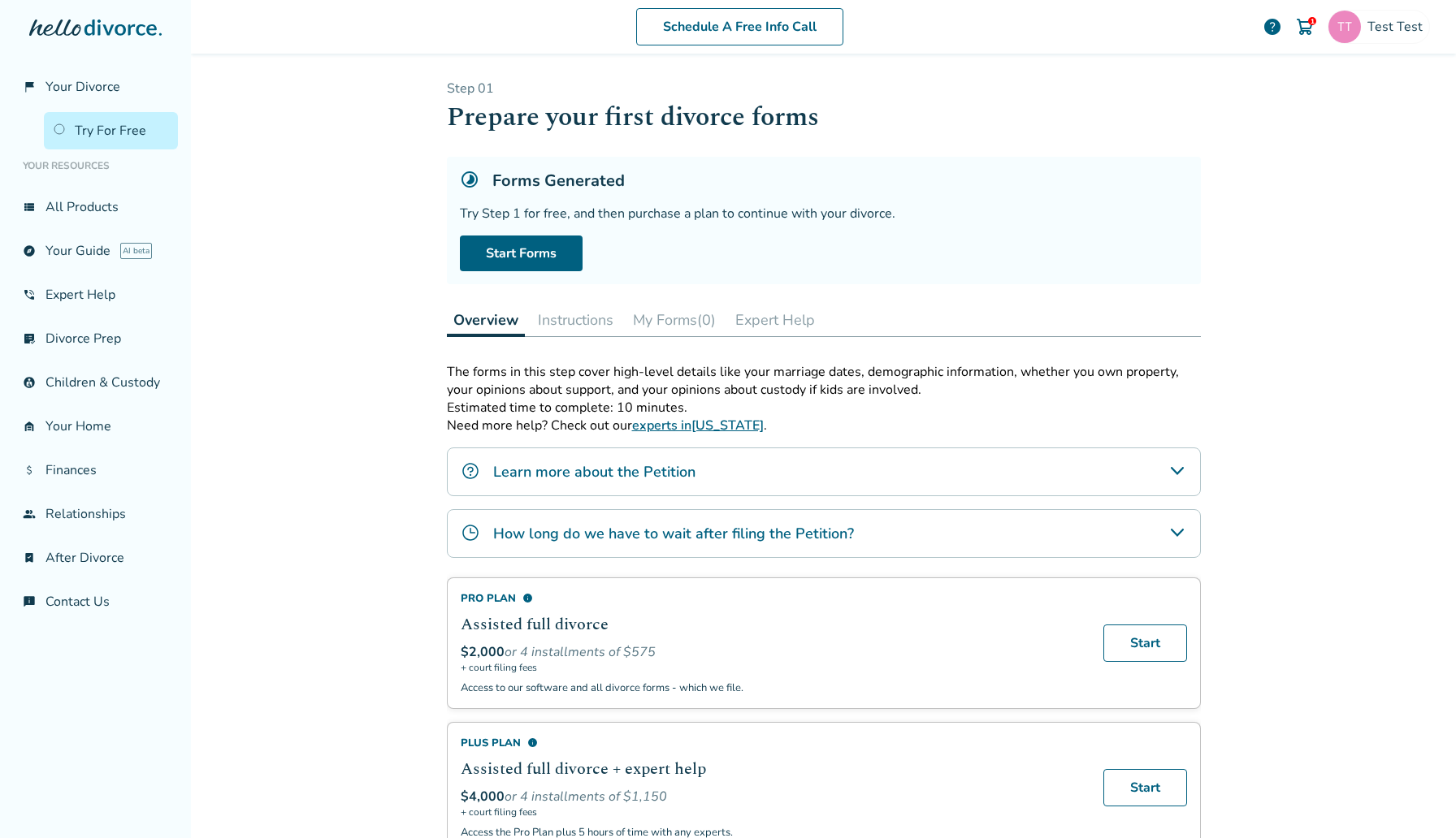
click at [705, 303] on button "My Forms (0)" at bounding box center [674, 319] width 96 height 33
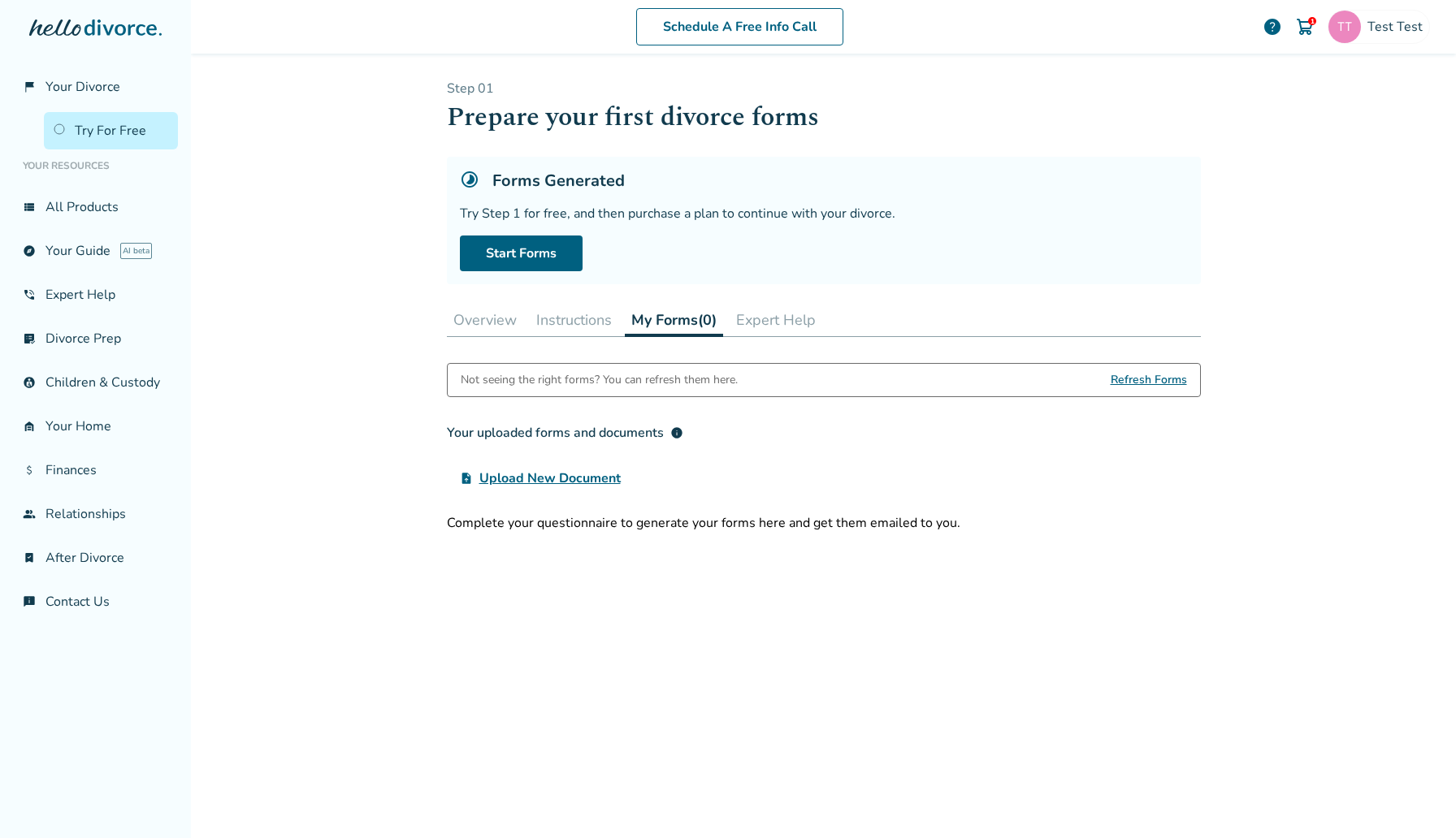
click at [498, 313] on button "Overview" at bounding box center [484, 319] width 76 height 33
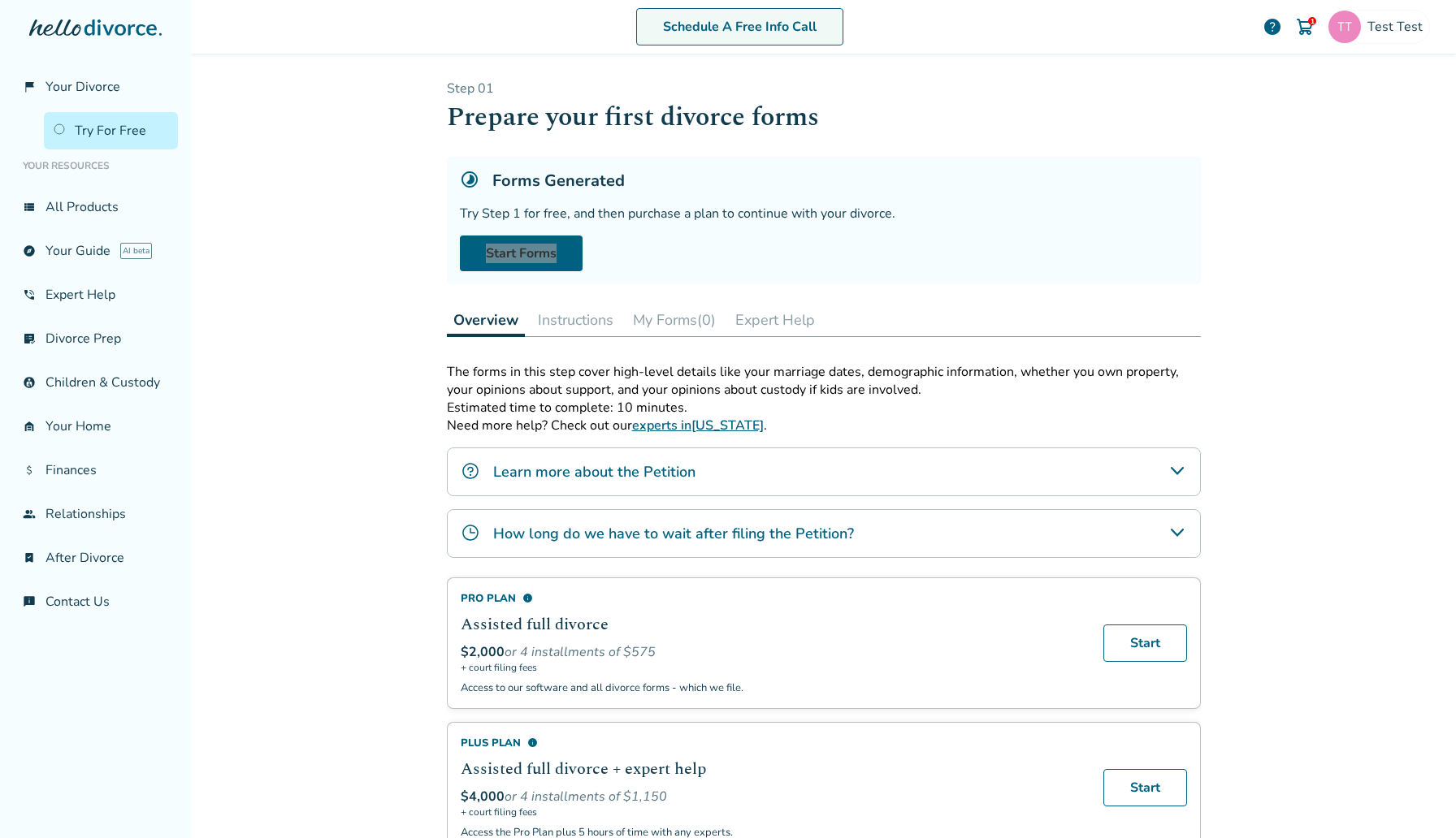
drag, startPoint x: 534, startPoint y: 258, endPoint x: 717, endPoint y: 28, distance: 293.9
click at [0, 0] on div "flag_2 Your Divorce Try For Free Your Resources view_list All Products explore …" at bounding box center [728, 419] width 1456 height 838
click at [1380, 18] on span "Test Test" at bounding box center [1397, 26] width 61 height 18
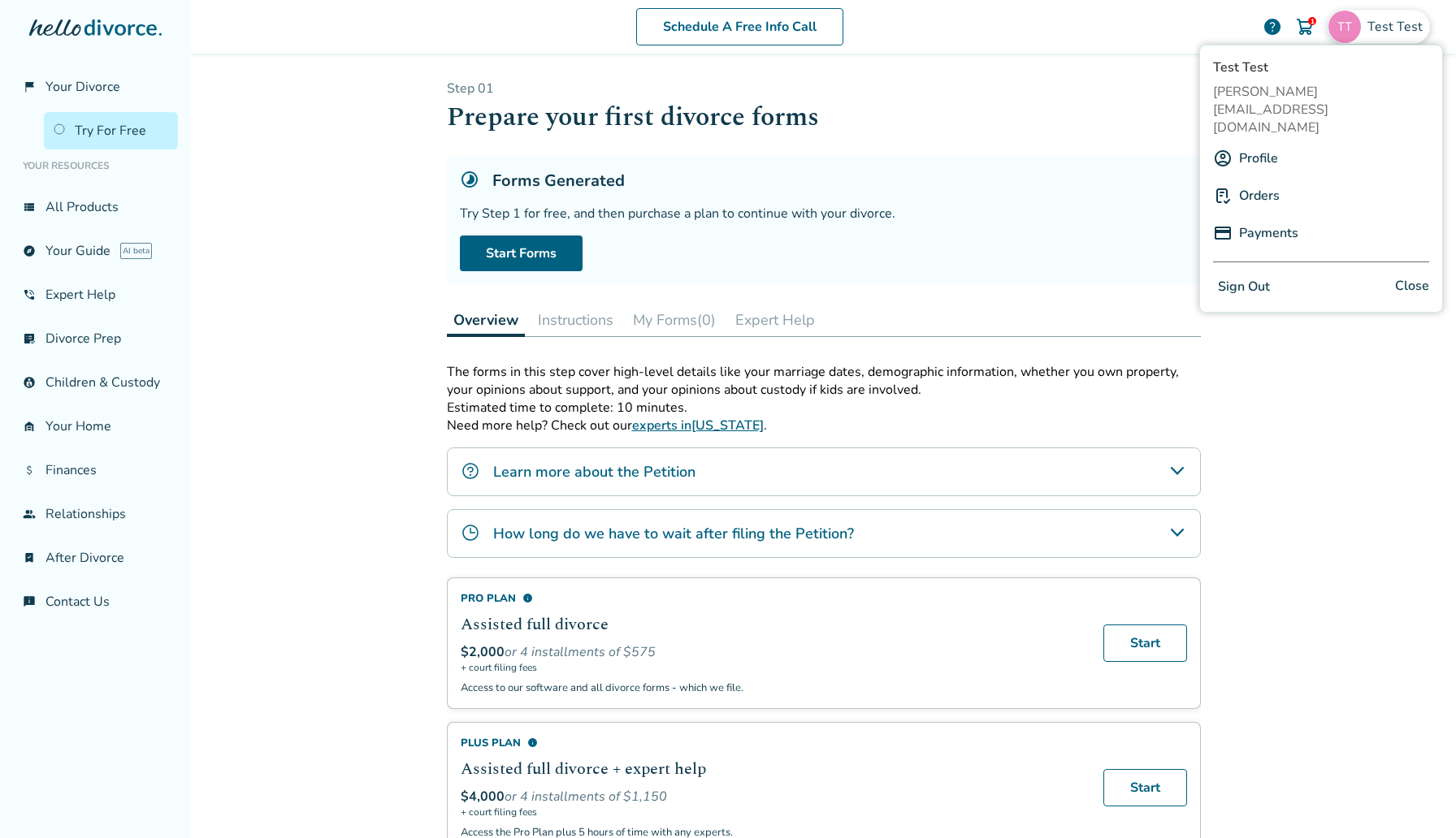
click at [1291, 100] on div "Test Test abelino.poyraz@freedrops.org Profile Orders Payments Sign Out Close" at bounding box center [1321, 178] width 244 height 268
click at [1293, 95] on span "abelino.poyraz@freedrops.org" at bounding box center [1321, 110] width 216 height 54
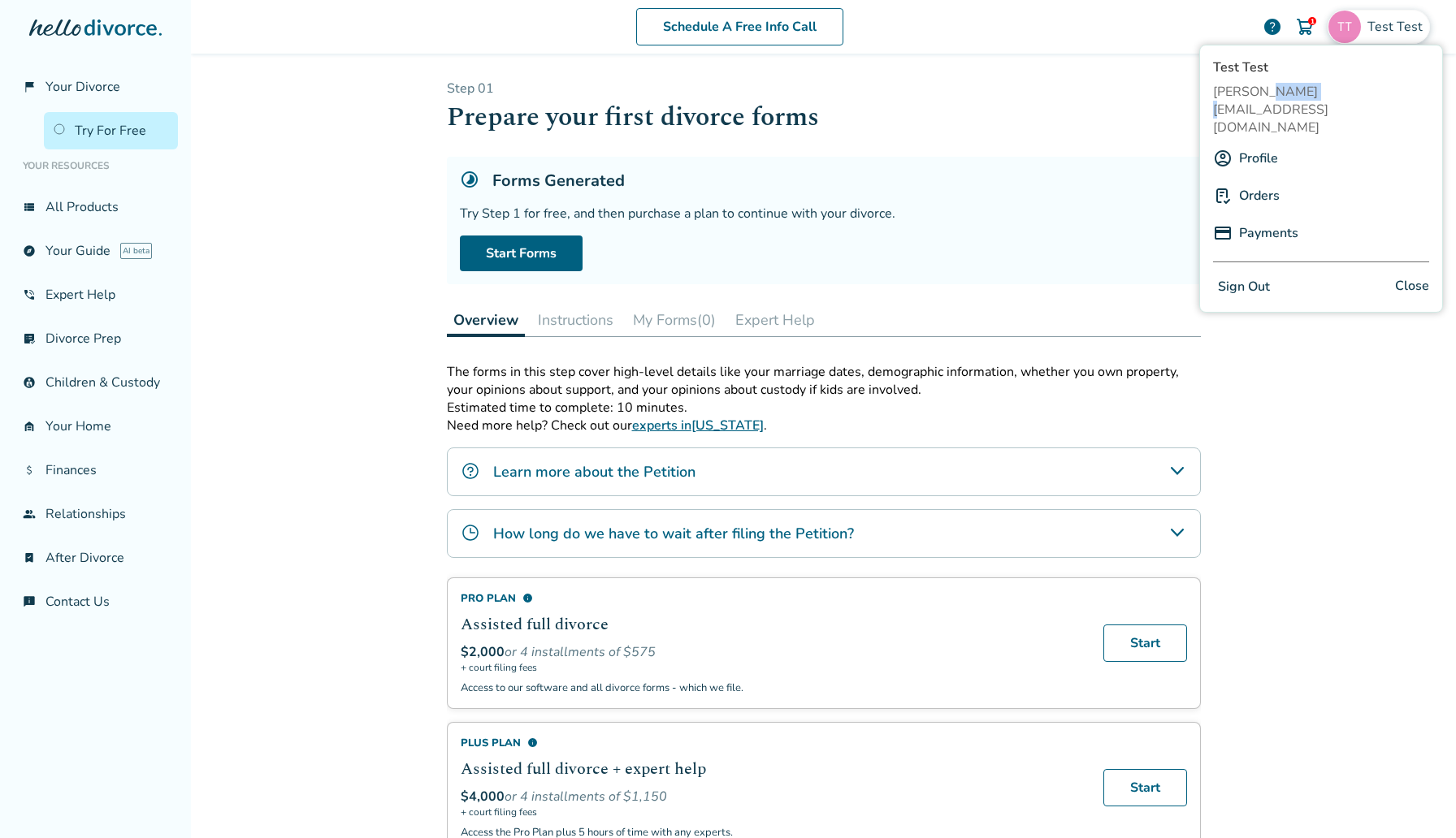
click at [1293, 95] on span "abelino.poyraz@freedrops.org" at bounding box center [1321, 110] width 216 height 54
copy span "abelino.poyraz@freedrops.org"
